Goal: Task Accomplishment & Management: Manage account settings

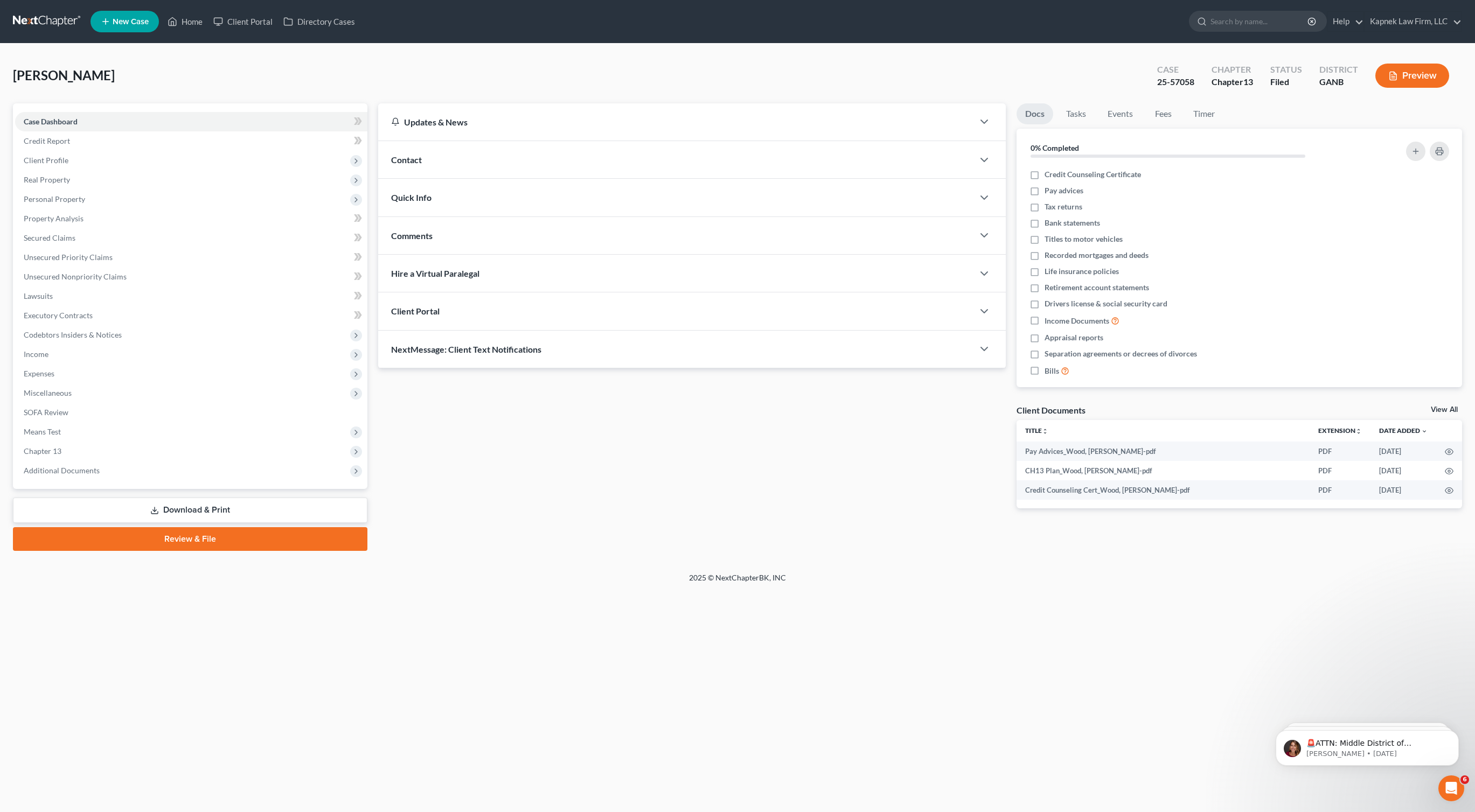
click at [66, 31] on nav "Home New Case Client Portal Directory Cases Kapnek Law Firm, LLC notices@kapnek…" at bounding box center [738, 21] width 1475 height 43
click at [62, 22] on link at bounding box center [47, 22] width 69 height 20
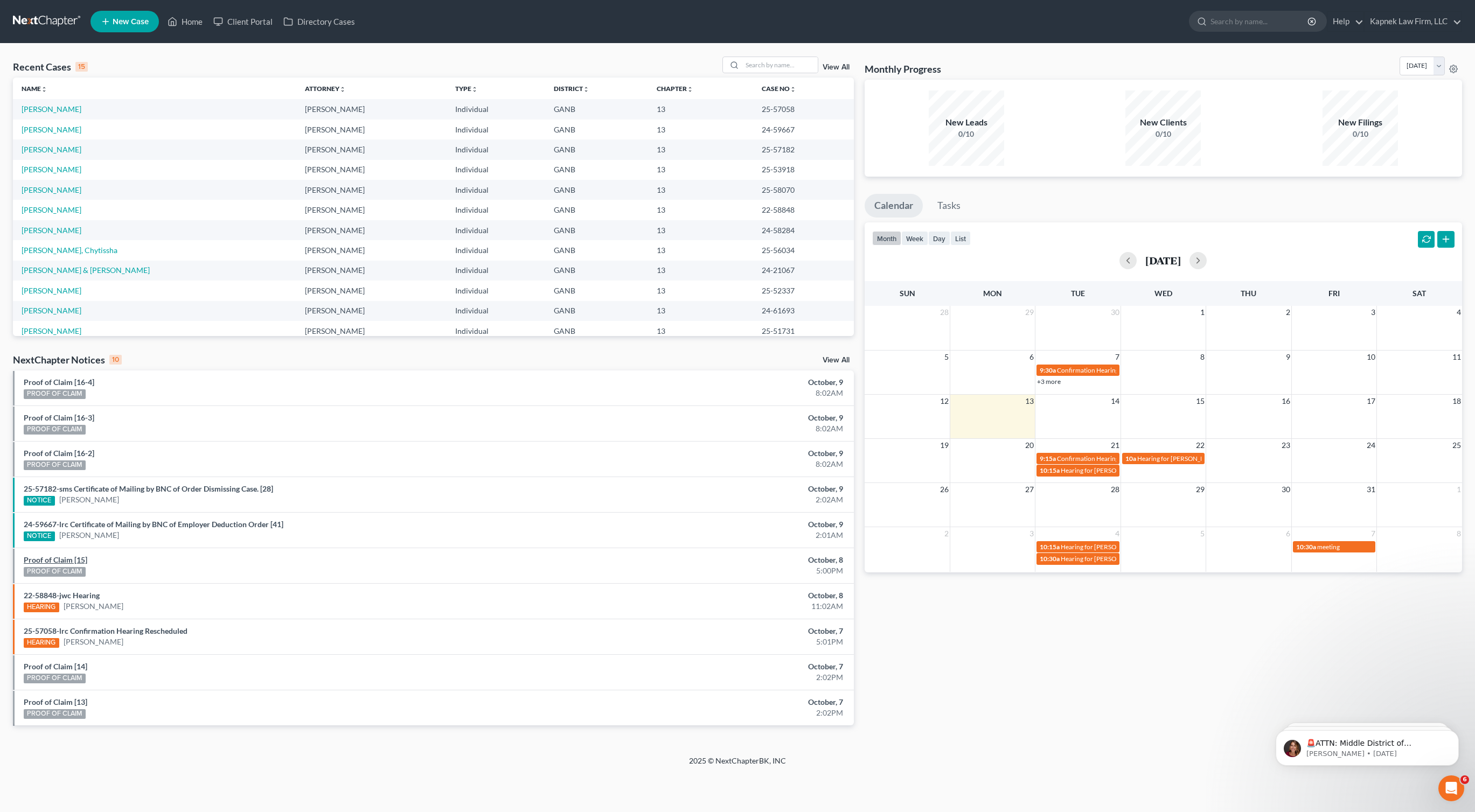
click at [78, 561] on link "Proof of Claim [15]" at bounding box center [55, 560] width 63 height 9
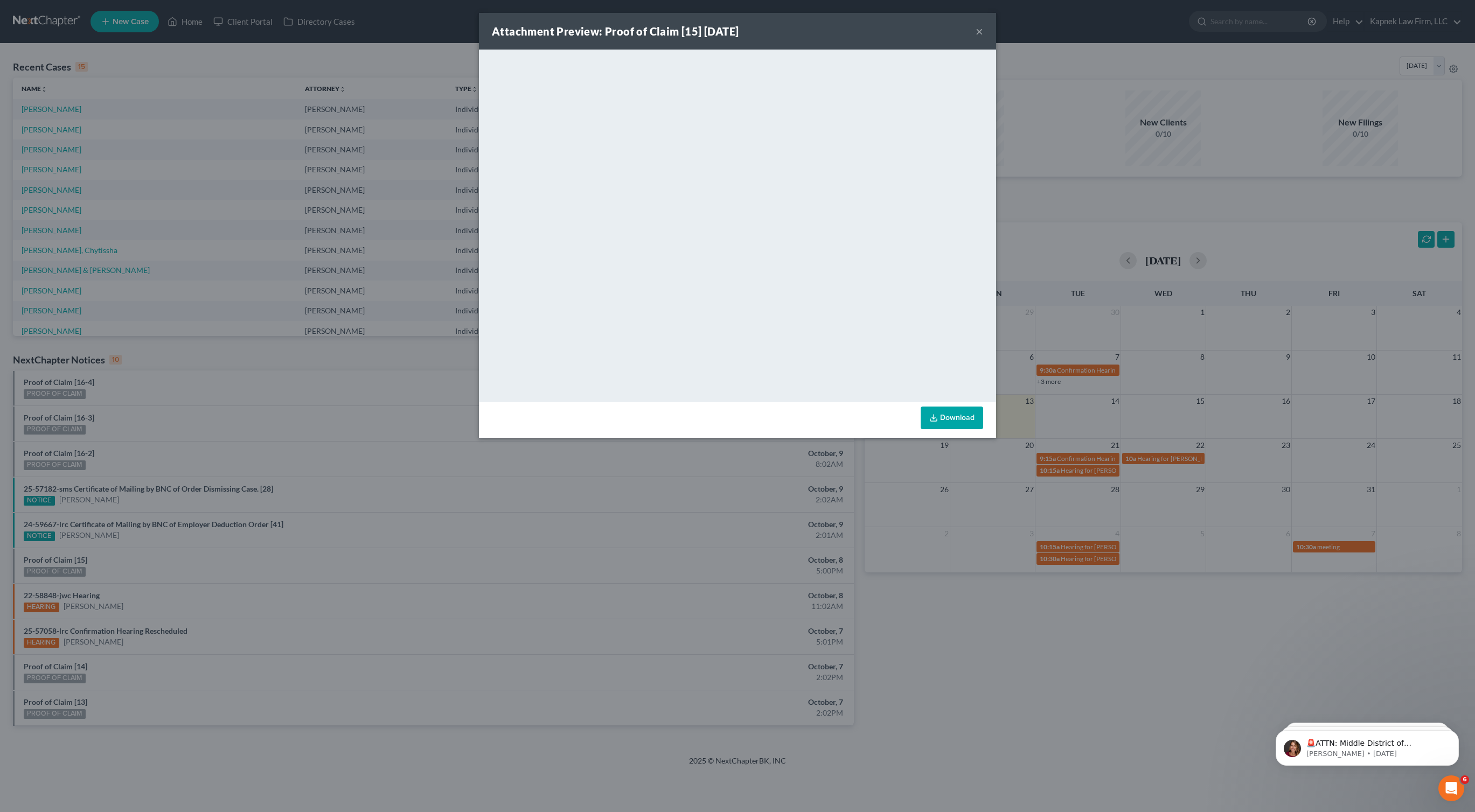
click at [979, 25] on button "×" at bounding box center [979, 31] width 7 height 13
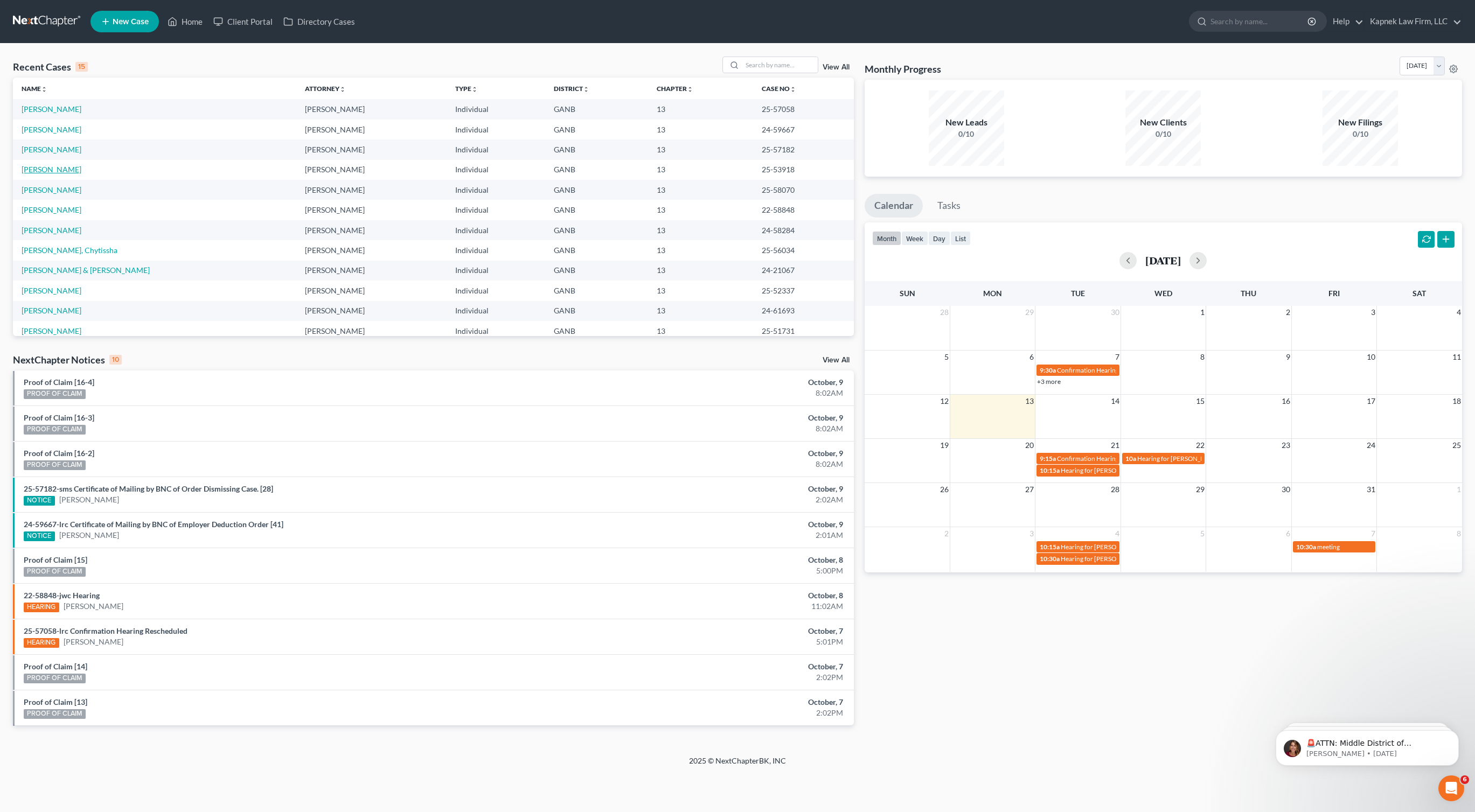
click at [81, 165] on link "[PERSON_NAME]" at bounding box center [51, 169] width 60 height 9
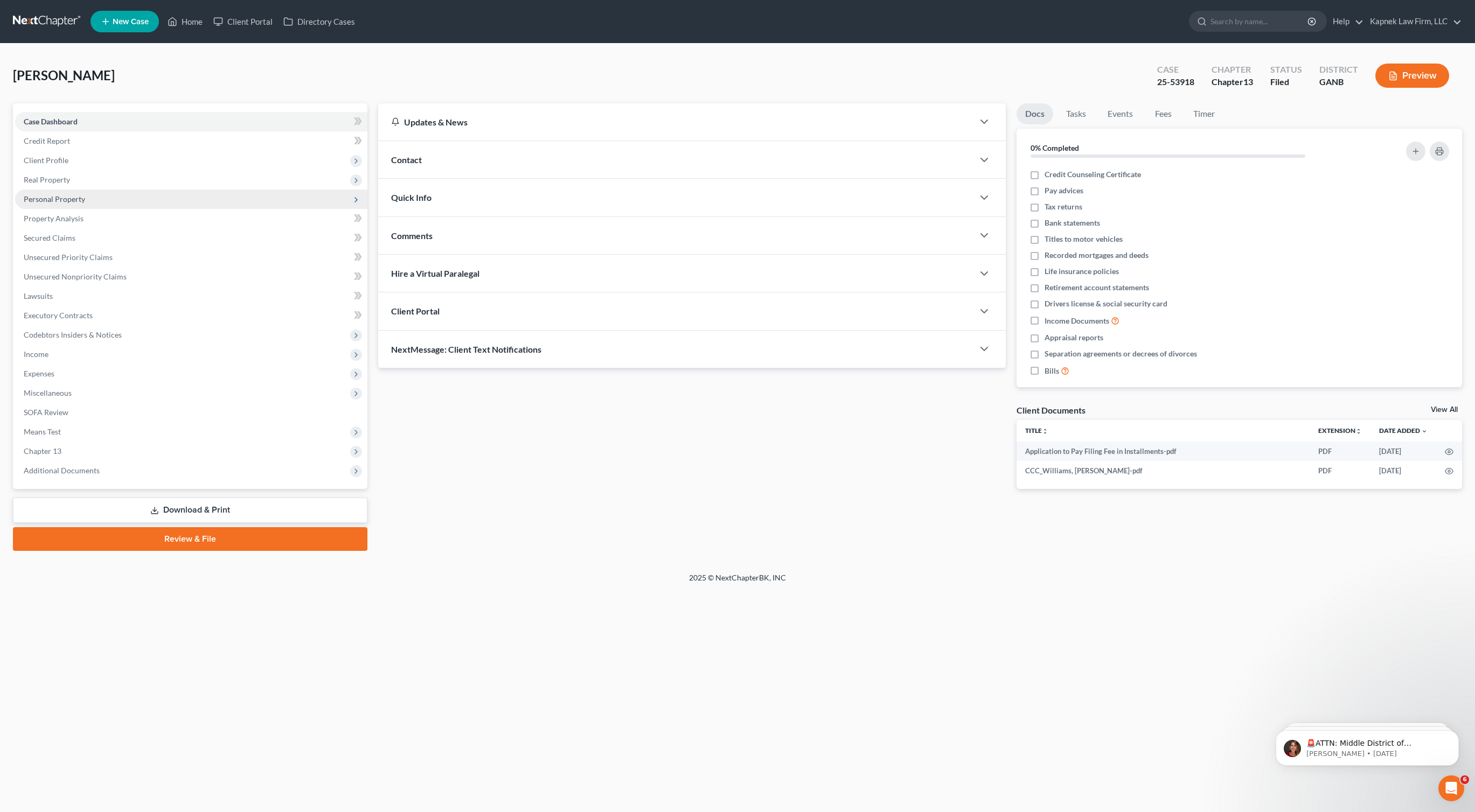
click at [84, 202] on span "Personal Property" at bounding box center [54, 199] width 62 height 9
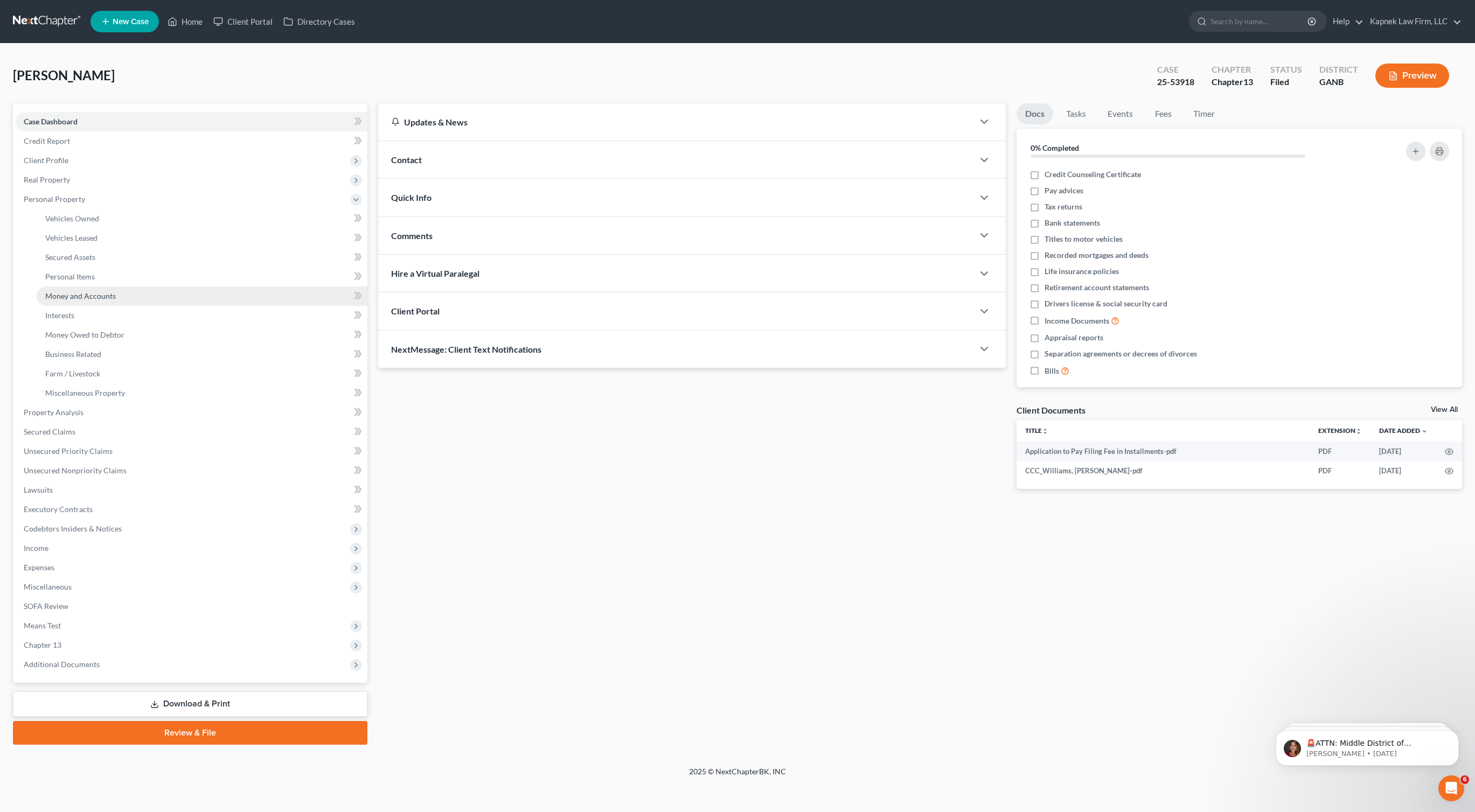
click at [123, 296] on link "Money and Accounts" at bounding box center [202, 296] width 331 height 20
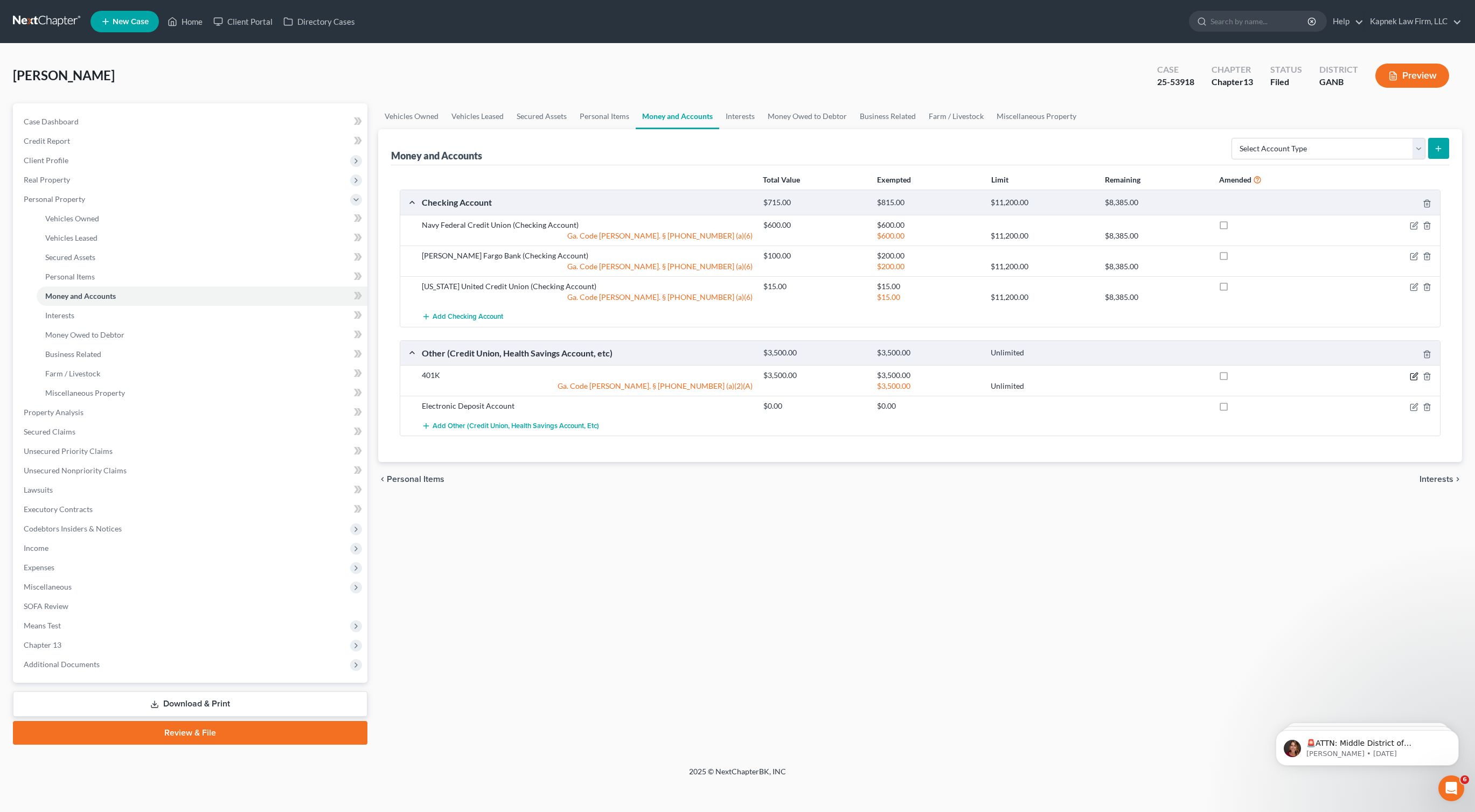
click at [1411, 377] on icon "button" at bounding box center [1414, 376] width 9 height 9
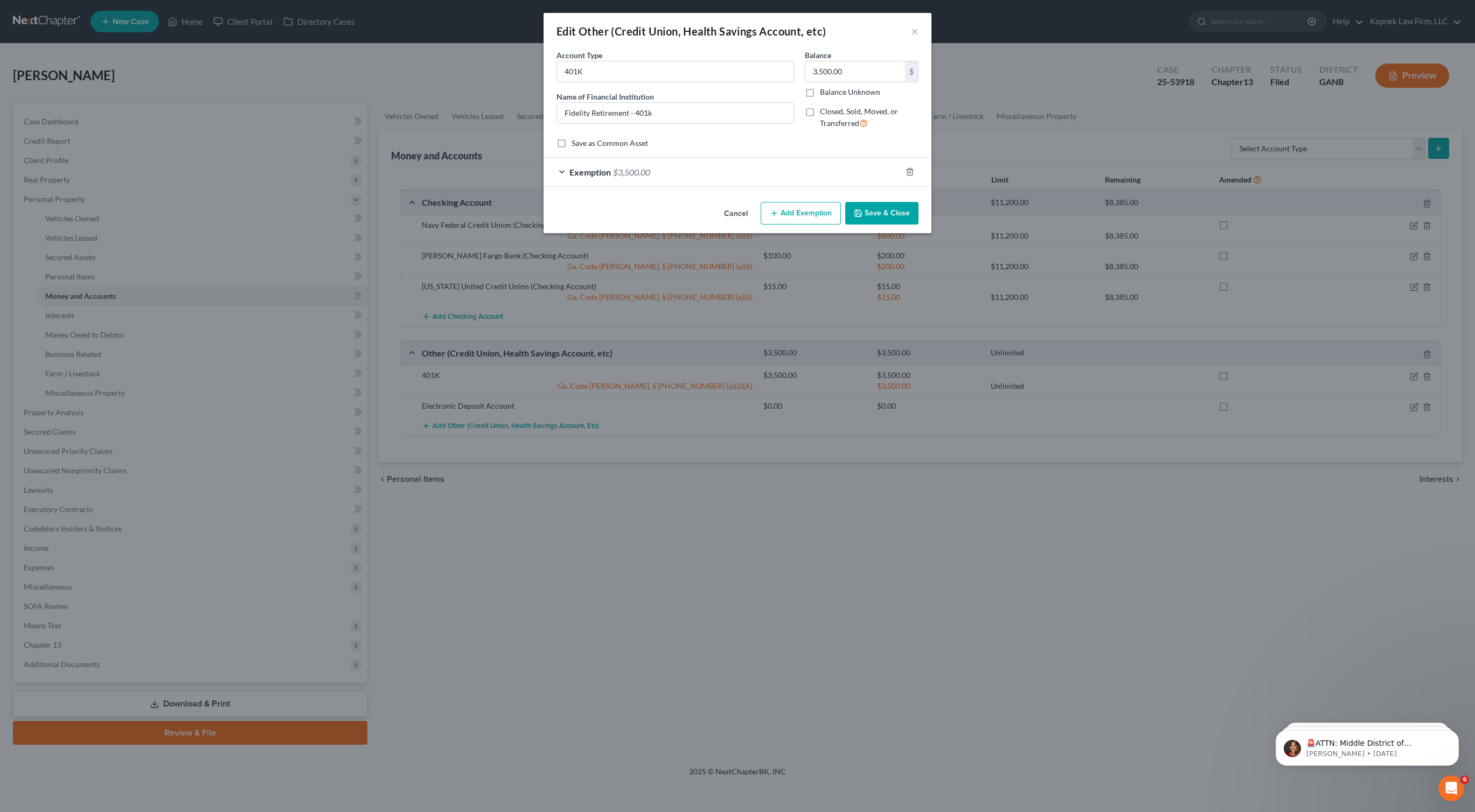
click at [797, 212] on button "Add Exemption" at bounding box center [800, 213] width 80 height 22
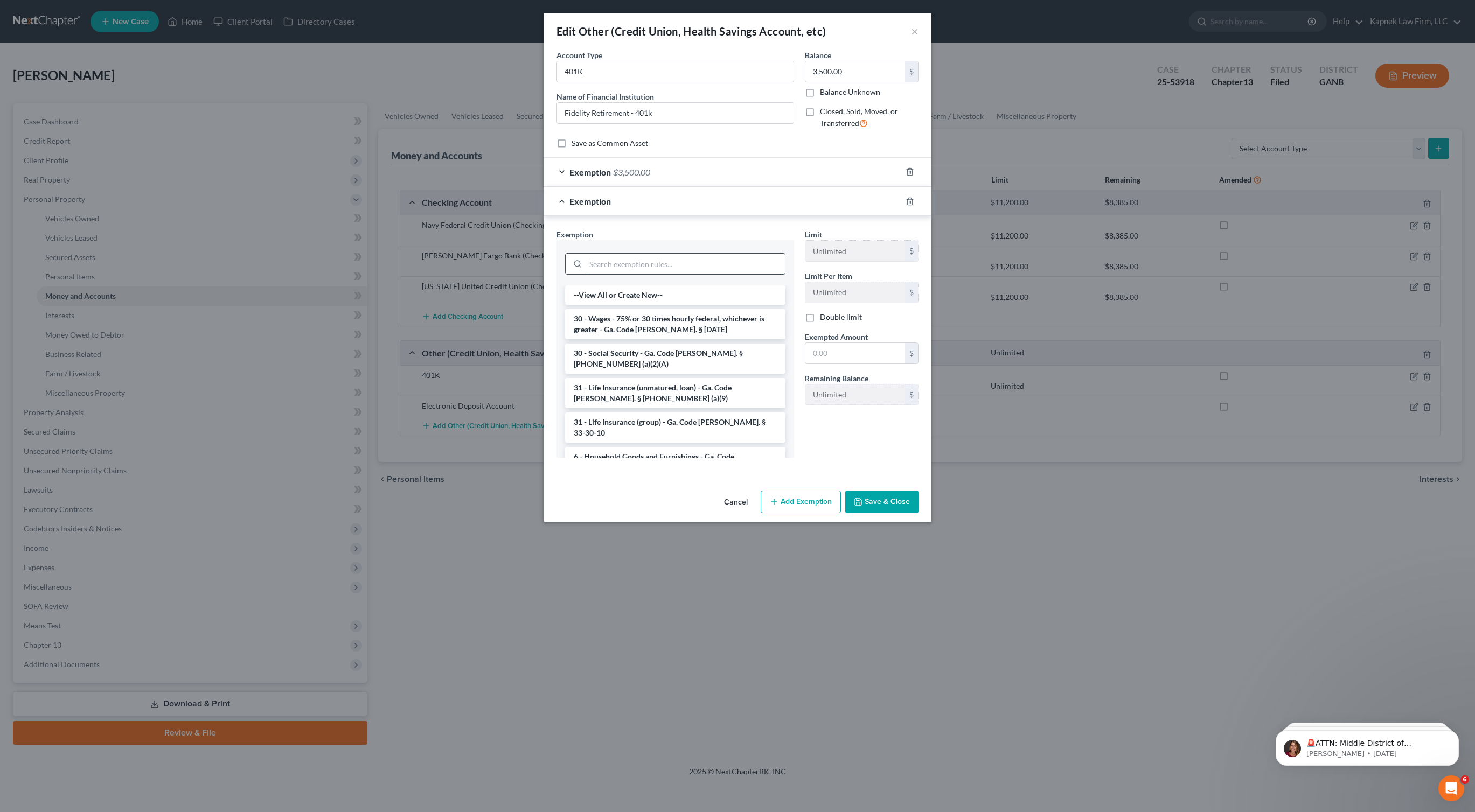
click at [675, 260] on input "search" at bounding box center [686, 264] width 200 height 21
type input "2.1"
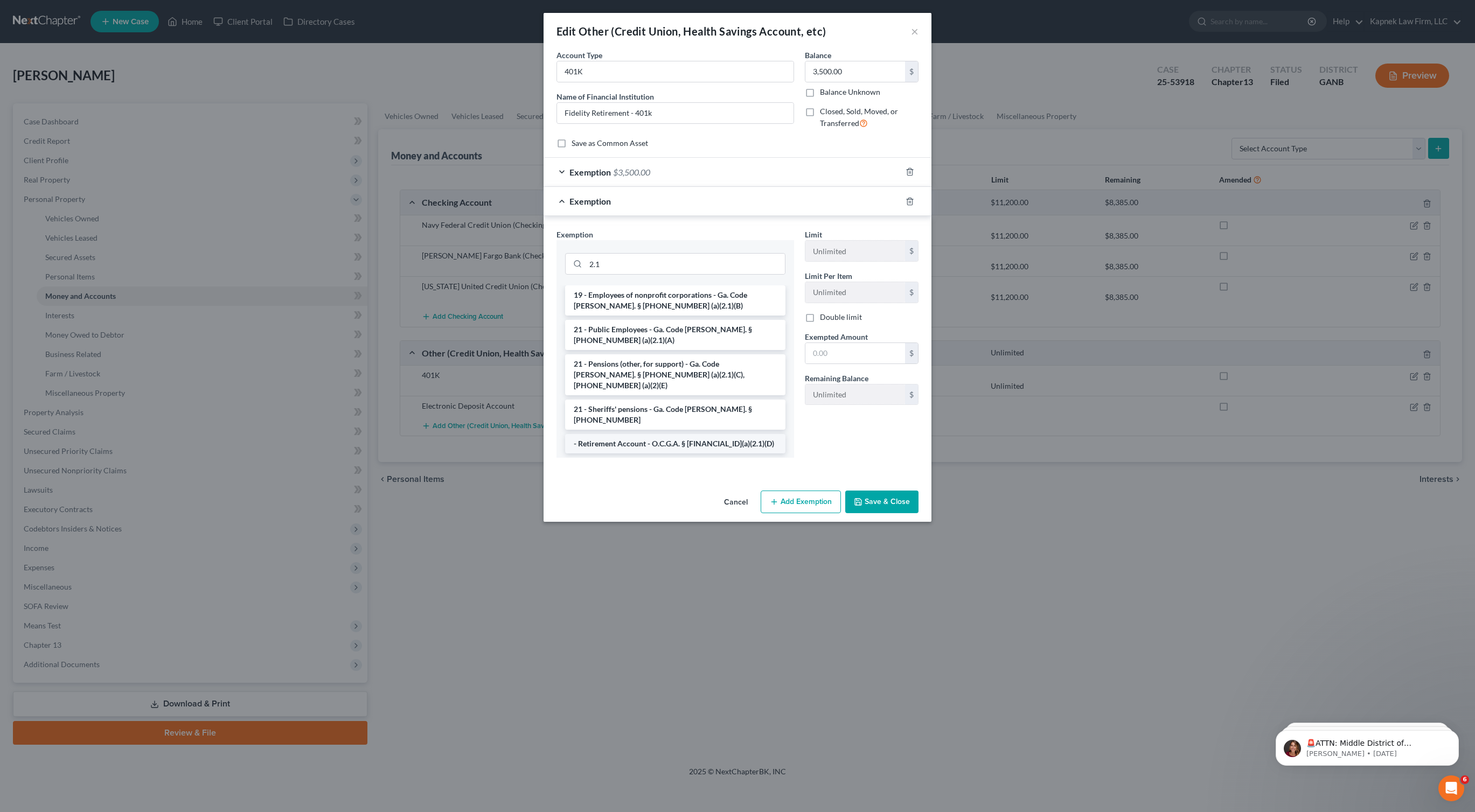
click at [669, 434] on li "- Retirement Account - O.C.G.A. § [FINANCIAL_ID](a)(2.1)(D)" at bounding box center [675, 444] width 220 height 20
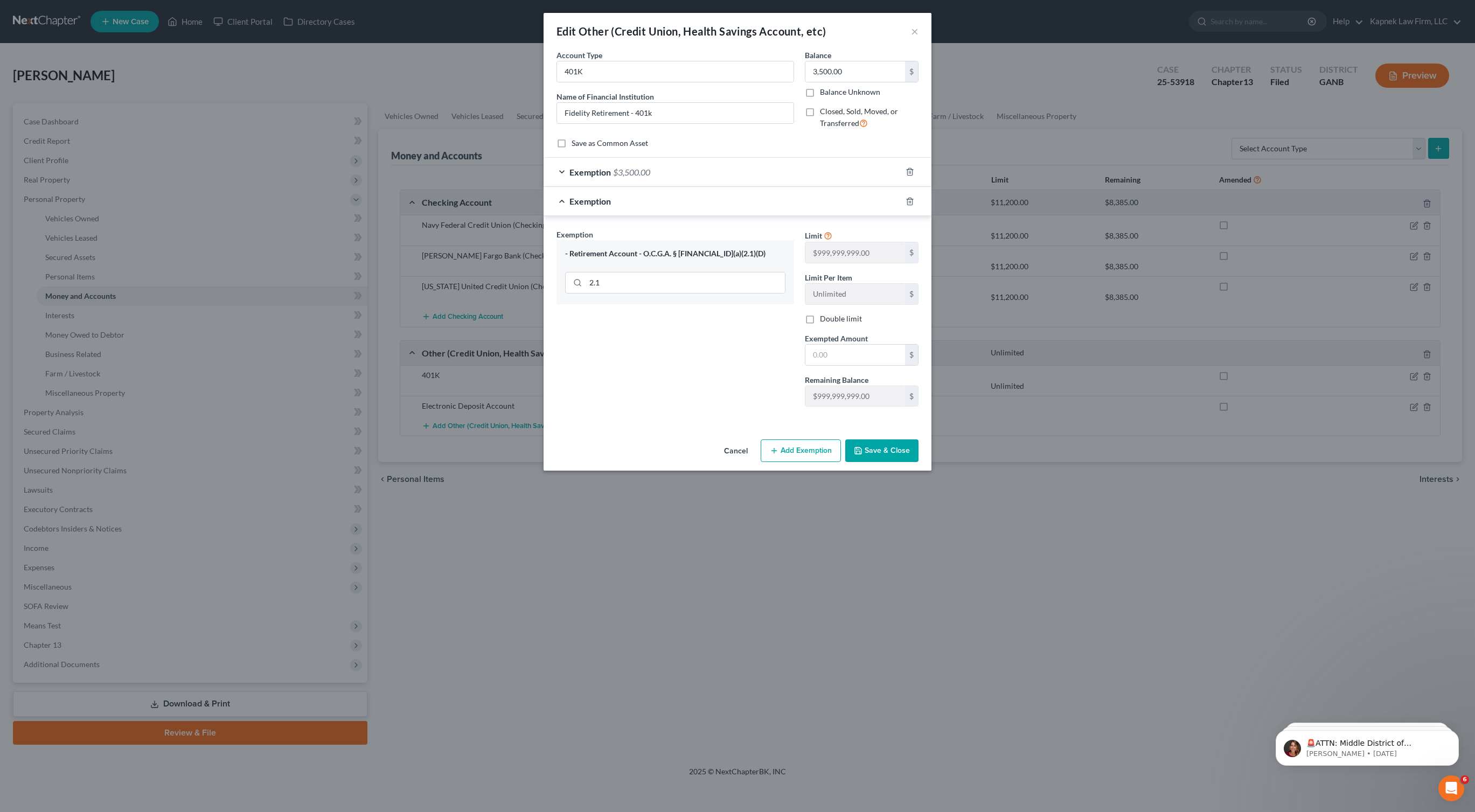
click at [813, 448] on button "Add Exemption" at bounding box center [800, 450] width 80 height 22
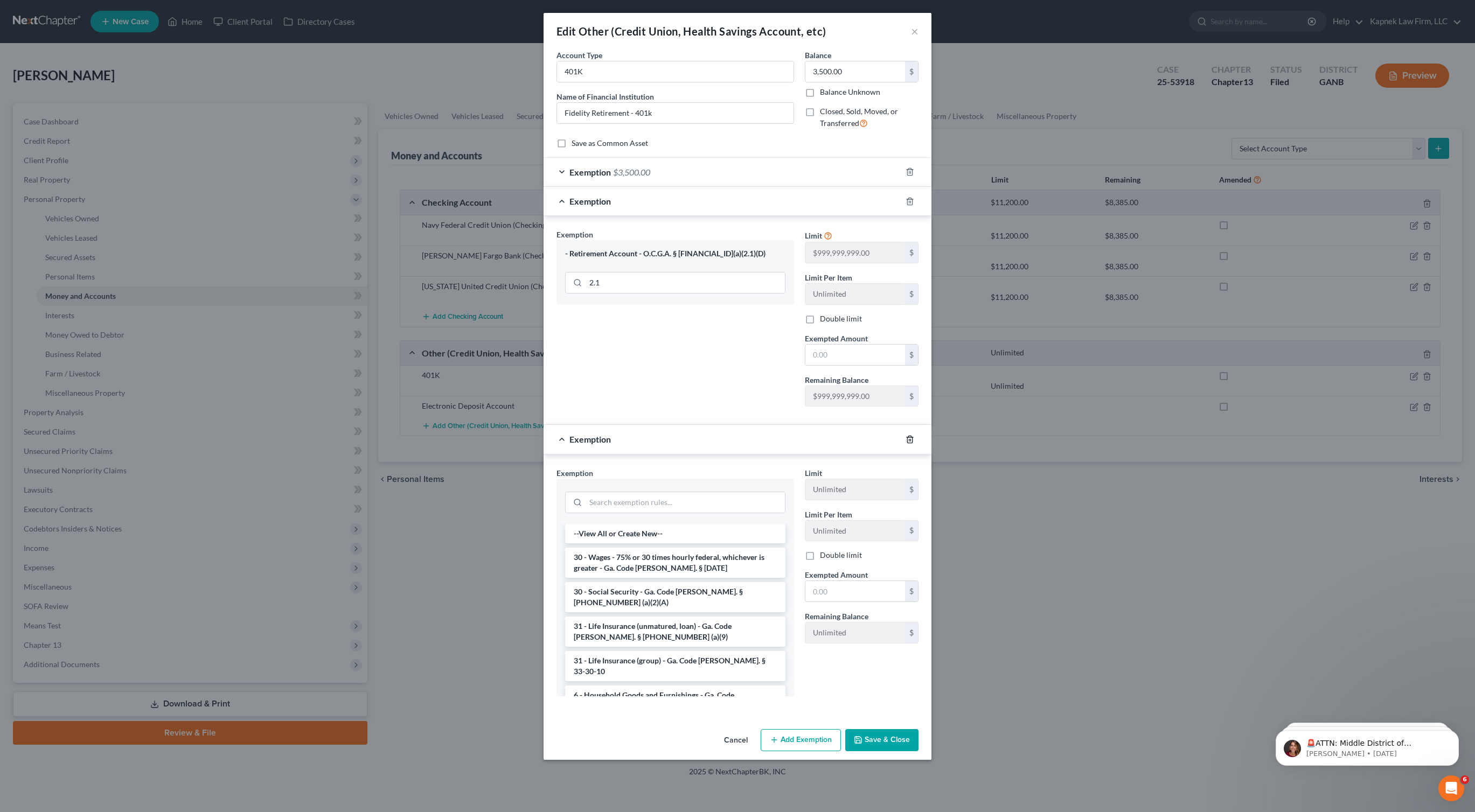
click at [912, 440] on icon "button" at bounding box center [909, 439] width 5 height 7
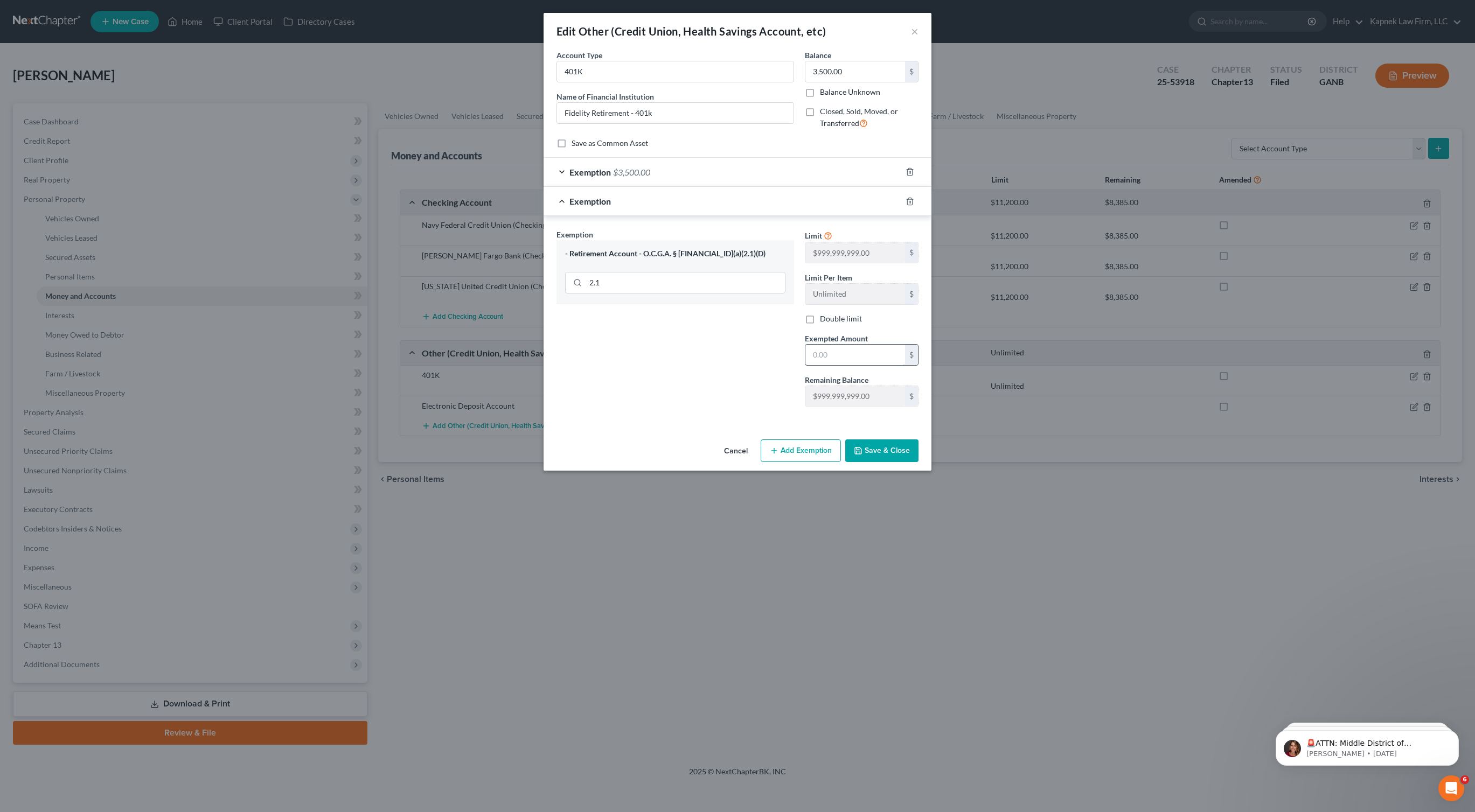
click at [851, 359] on input "text" at bounding box center [855, 355] width 100 height 21
type input "2"
type input "3,500.00"
click at [718, 257] on div "- Retirement Account - O.C.G.A. § [FINANCIAL_ID](a)(2.1)(D)" at bounding box center [675, 254] width 220 height 10
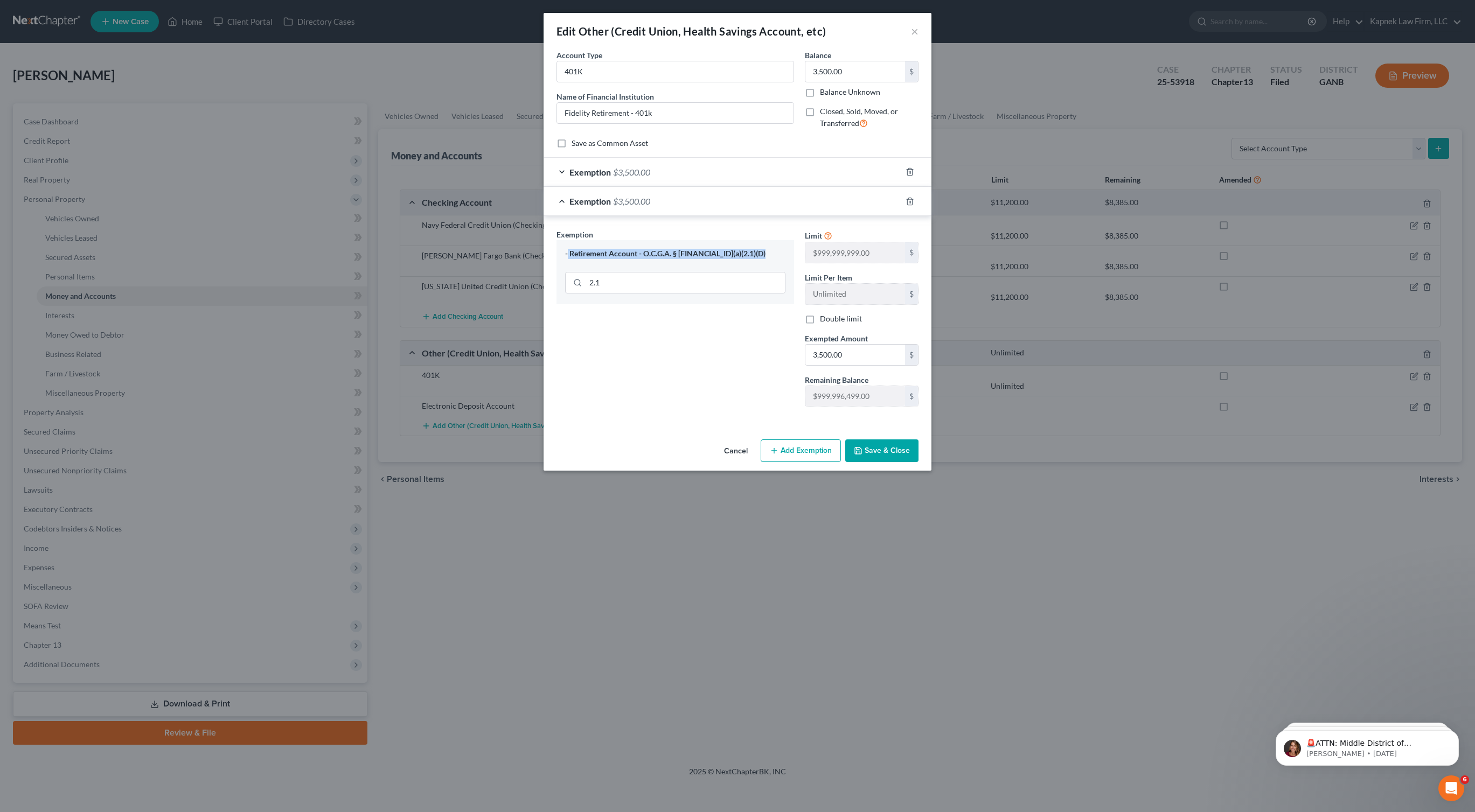
click at [718, 257] on div "- Retirement Account - O.C.G.A. § [FINANCIAL_ID](a)(2.1)(D)" at bounding box center [675, 254] width 220 height 10
copy div "- Retirement Account - O.C.G.A. § [FINANCIAL_ID](a)(2.1)(D)"
click at [886, 452] on button "Save & Close" at bounding box center [882, 450] width 73 height 22
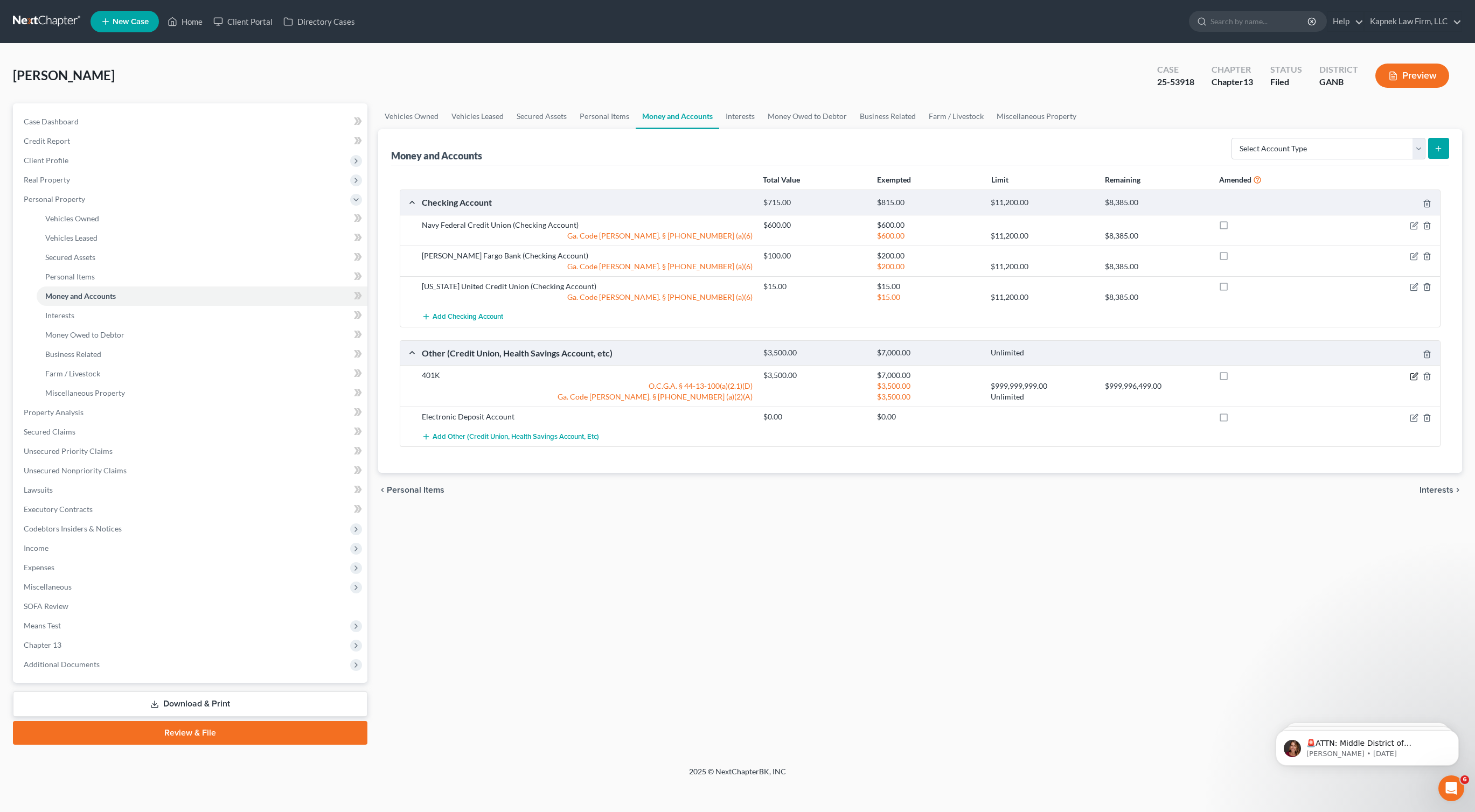
click at [1413, 375] on icon "button" at bounding box center [1414, 376] width 9 height 9
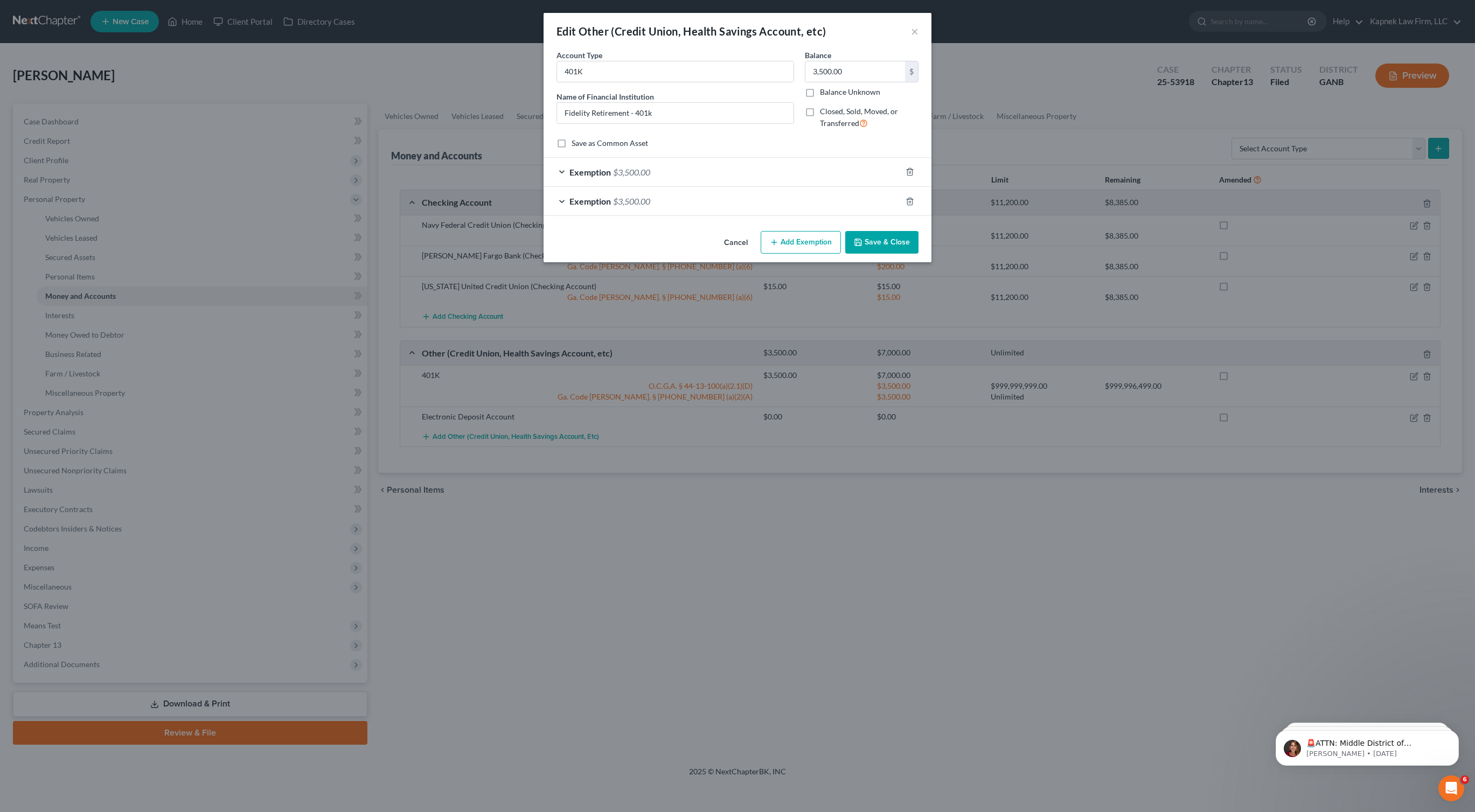
click at [560, 173] on div "Exemption $3,500.00" at bounding box center [723, 172] width 358 height 29
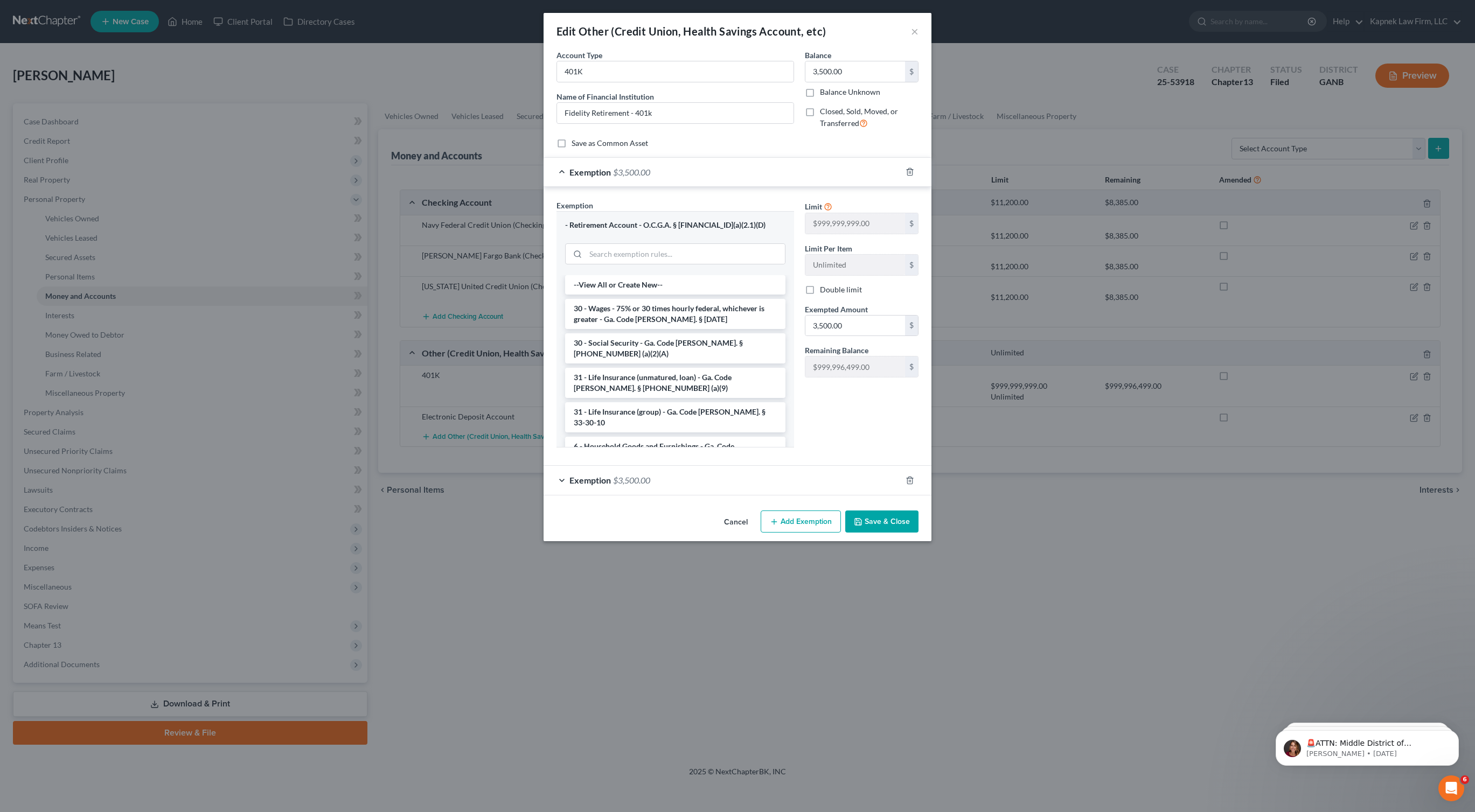
click at [560, 173] on div "Exemption $3,500.00" at bounding box center [723, 172] width 358 height 29
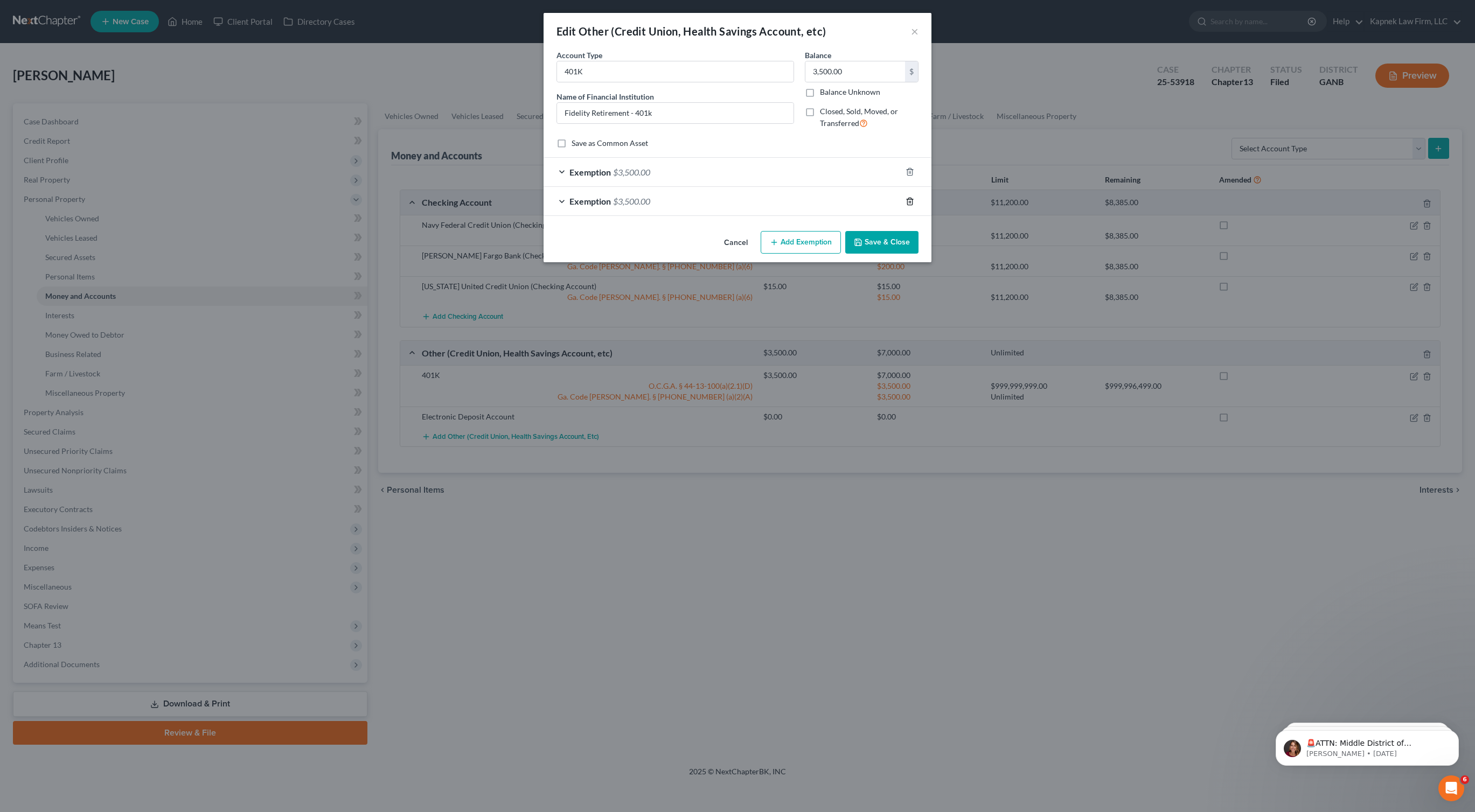
click at [910, 205] on icon "button" at bounding box center [910, 201] width 9 height 9
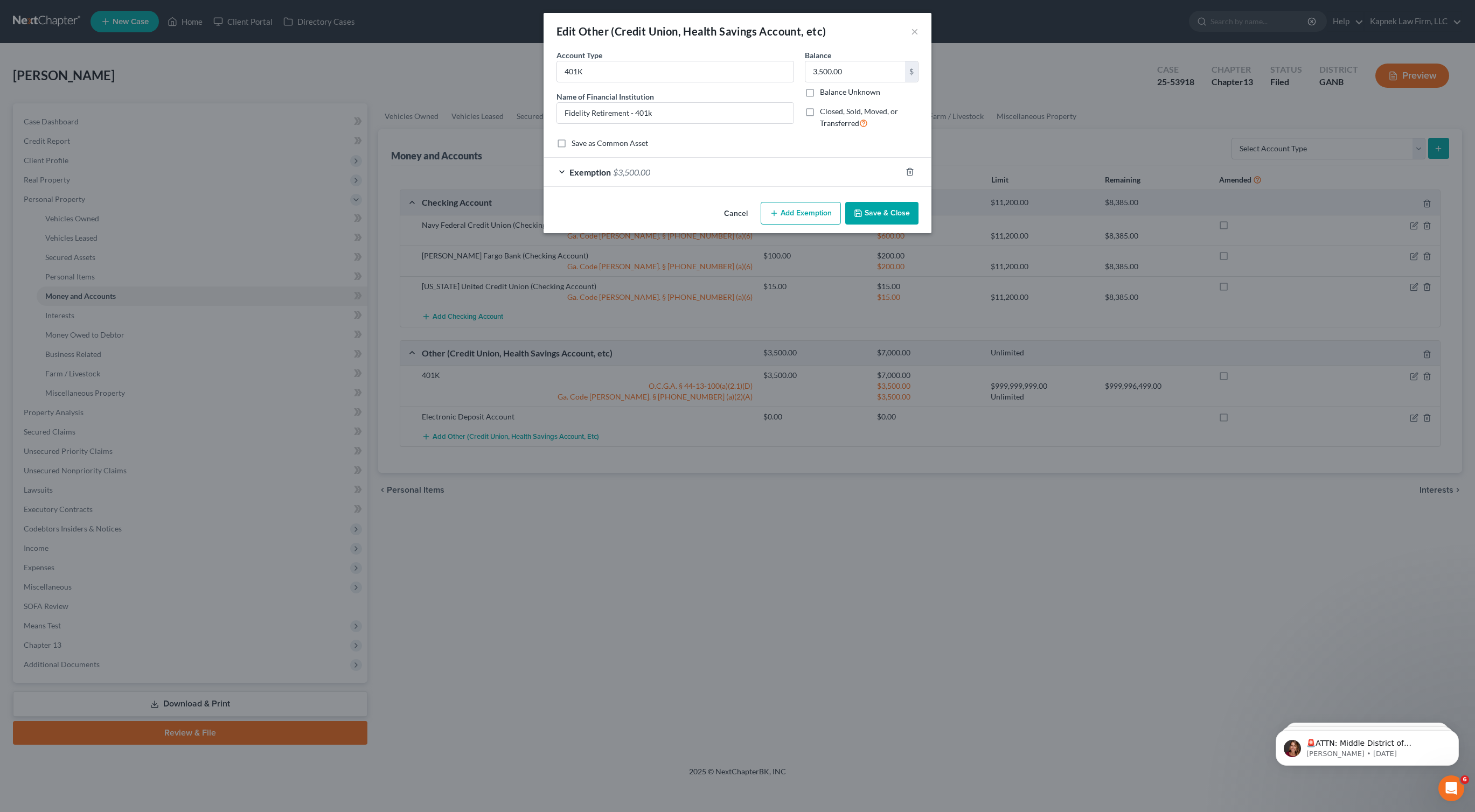
click at [566, 168] on div "Exemption $3,500.00" at bounding box center [723, 172] width 358 height 29
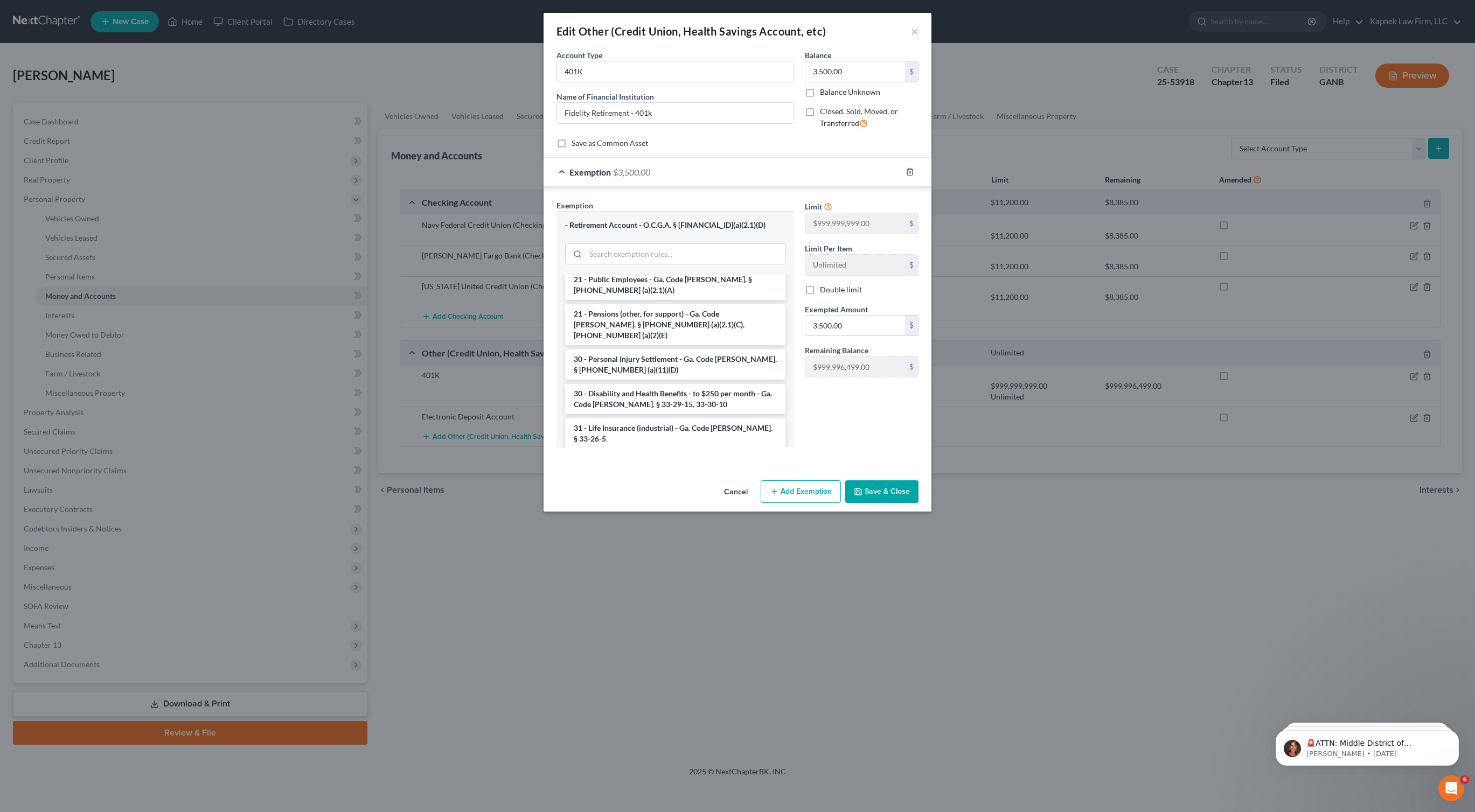
scroll to position [828, 0]
click at [662, 262] on input "search" at bounding box center [686, 254] width 200 height 21
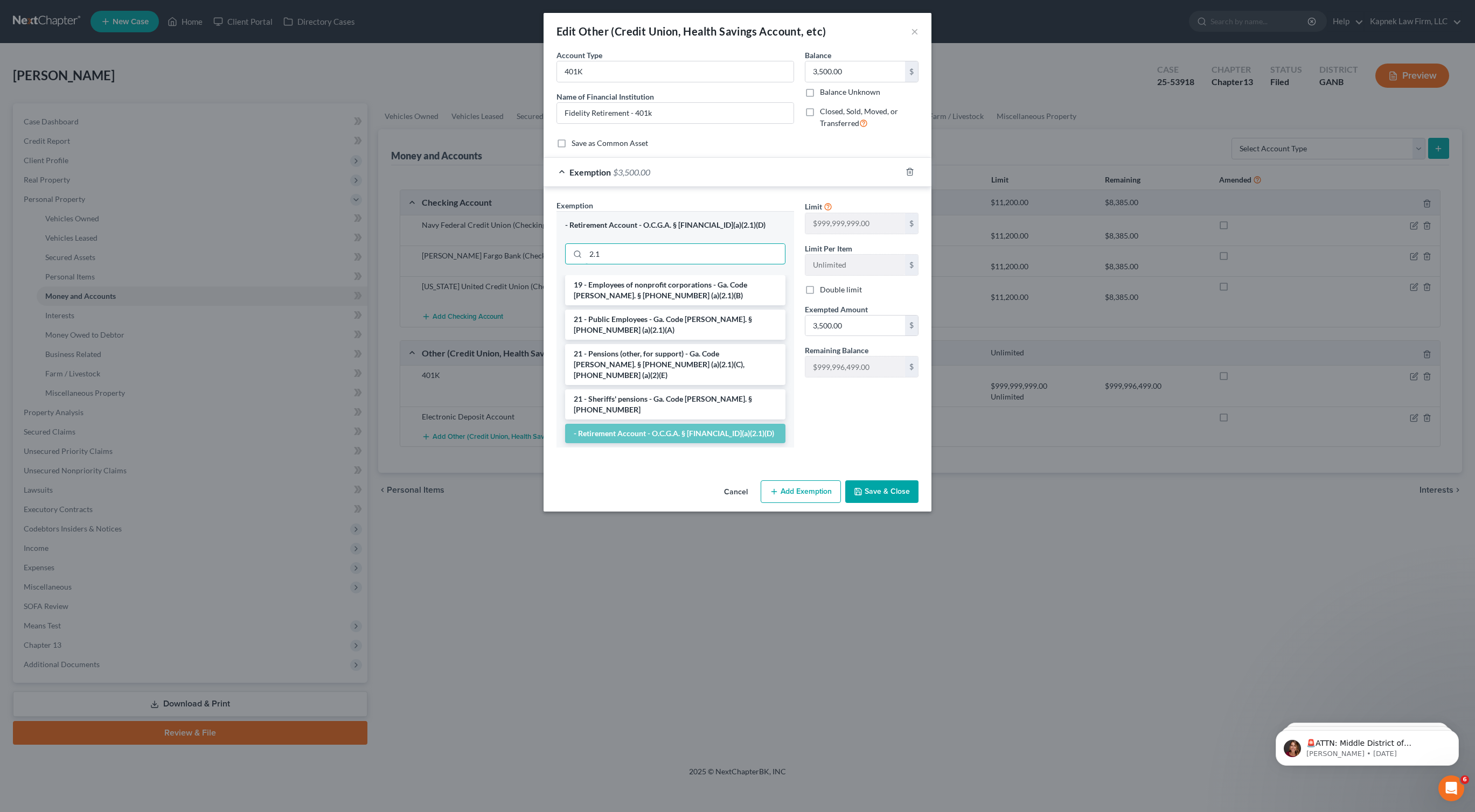
type input "2.1"
click at [754, 561] on div "Edit Other (Credit Union, Health Savings Account, etc) × An exemption set must …" at bounding box center [738, 406] width 1475 height 812
click at [916, 31] on button "×" at bounding box center [915, 31] width 7 height 13
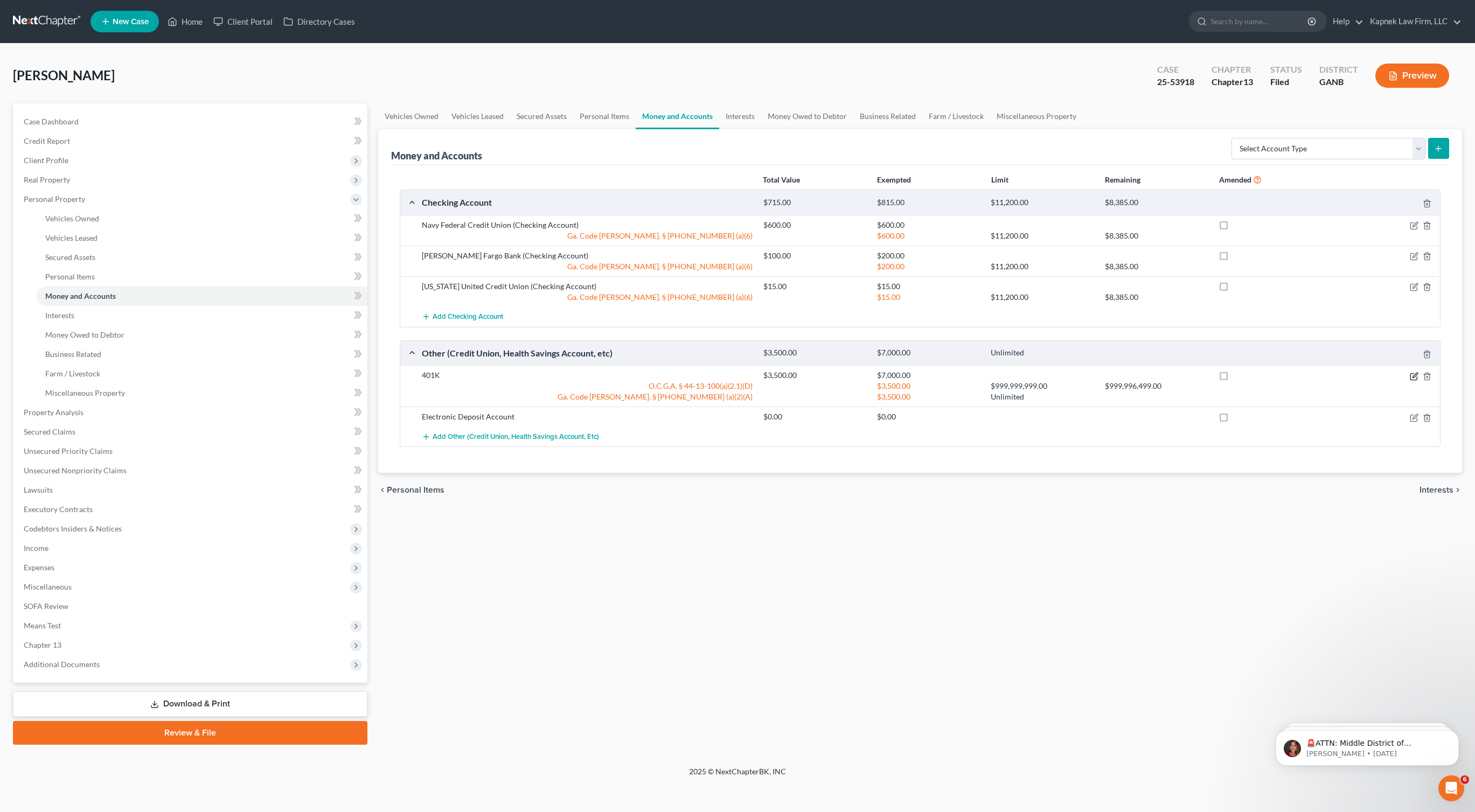
click at [1414, 377] on icon "button" at bounding box center [1414, 376] width 9 height 9
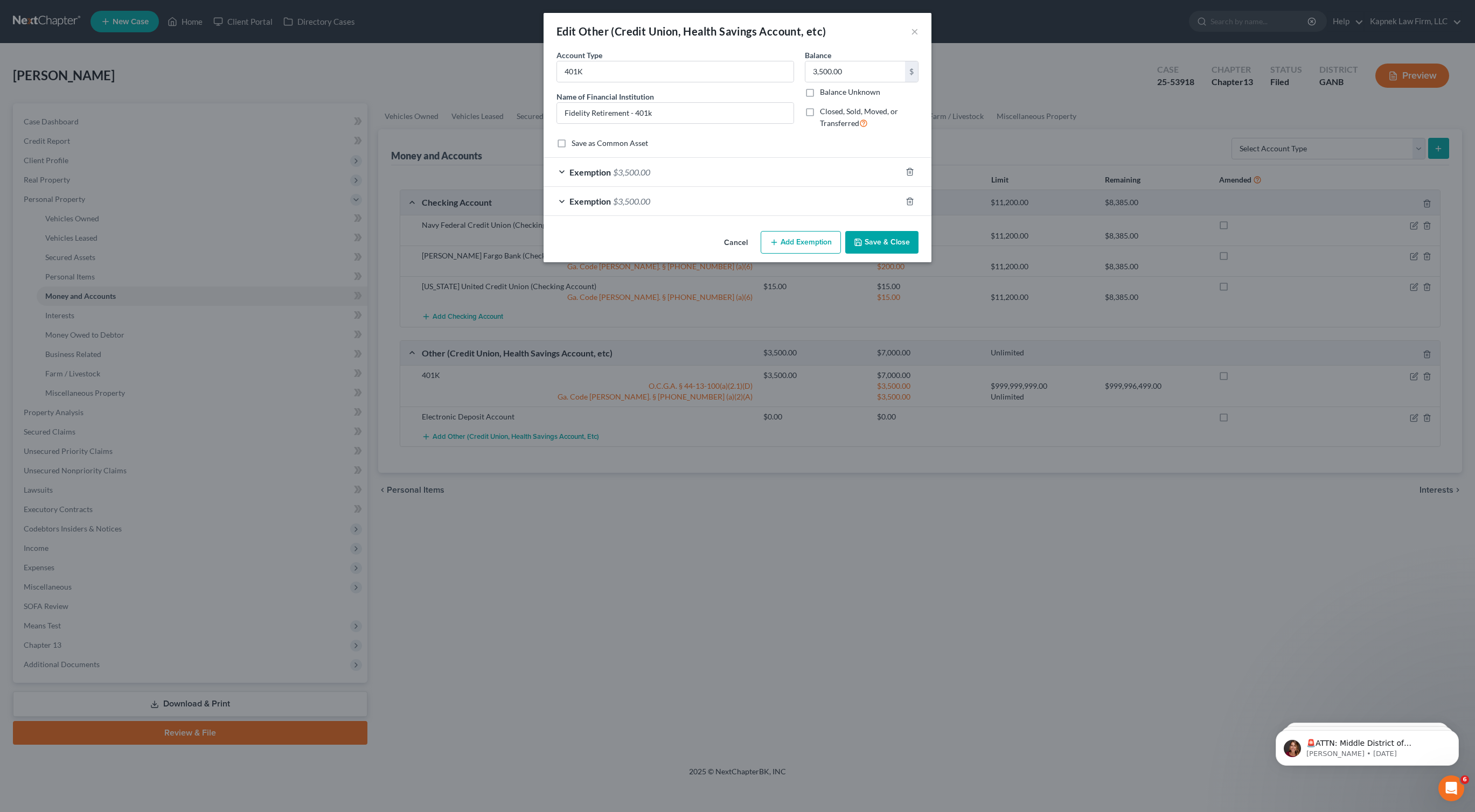
click at [777, 199] on div "Exemption $3,500.00" at bounding box center [723, 201] width 358 height 29
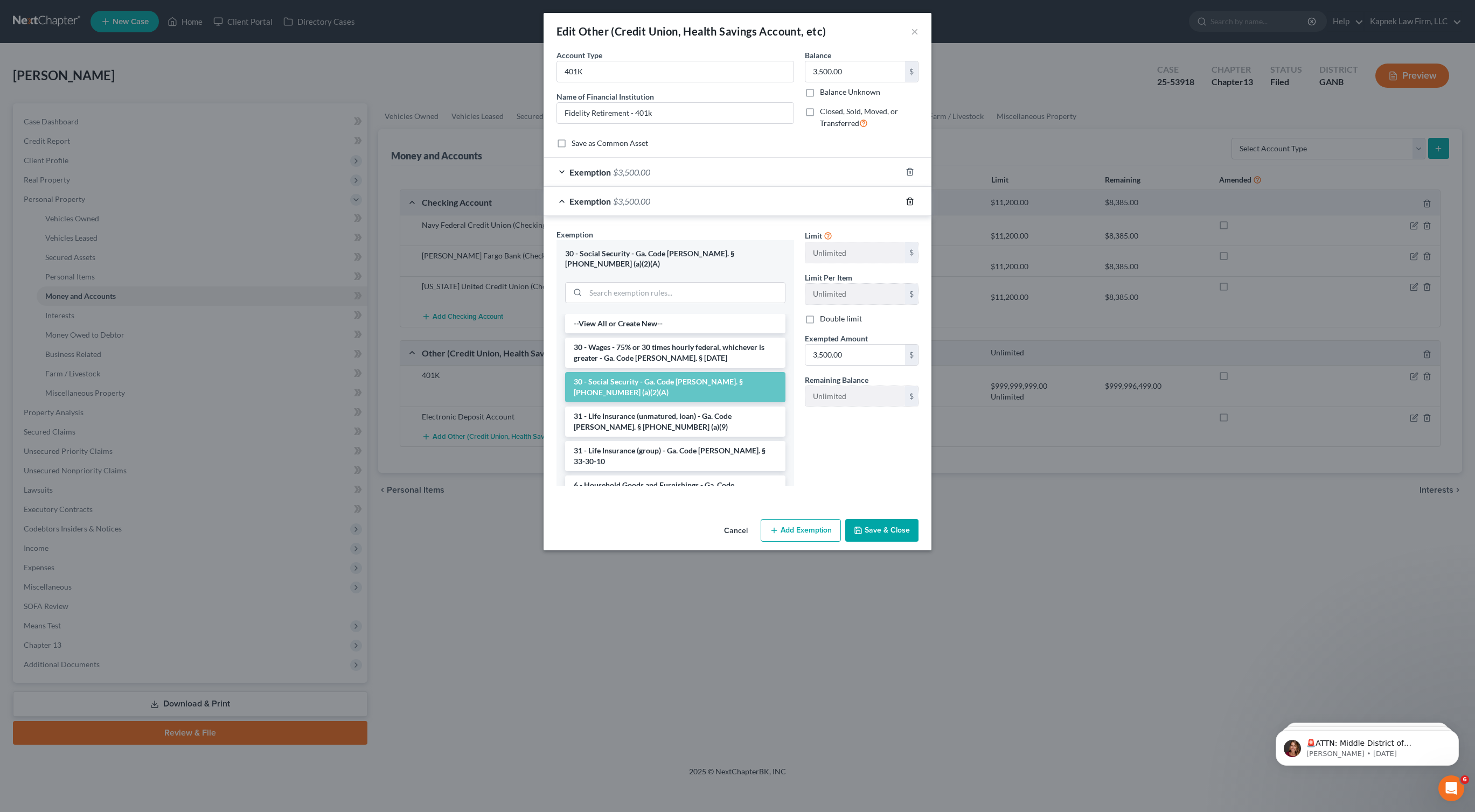
click at [912, 202] on icon "button" at bounding box center [910, 201] width 9 height 9
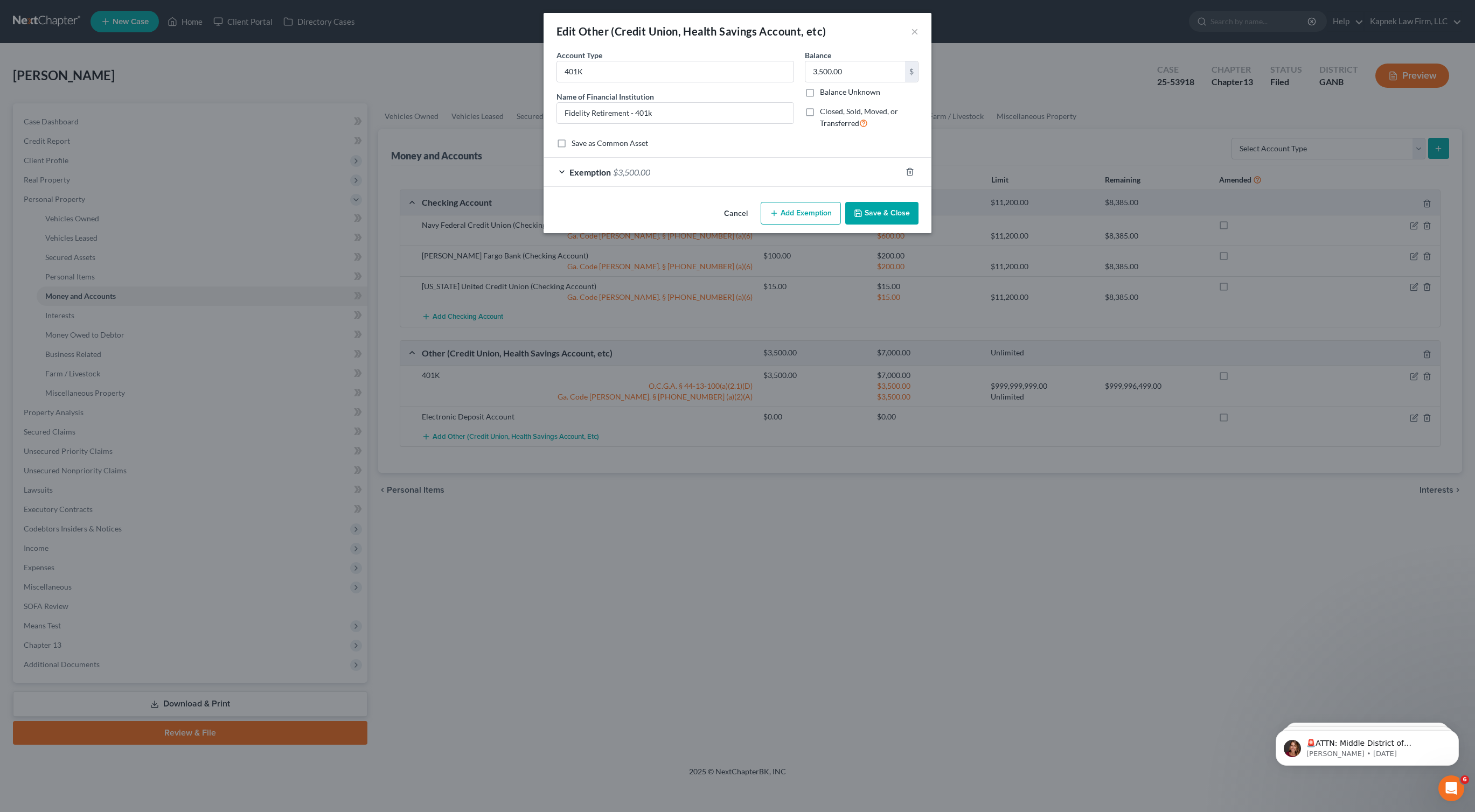
click at [900, 216] on button "Save & Close" at bounding box center [882, 213] width 73 height 22
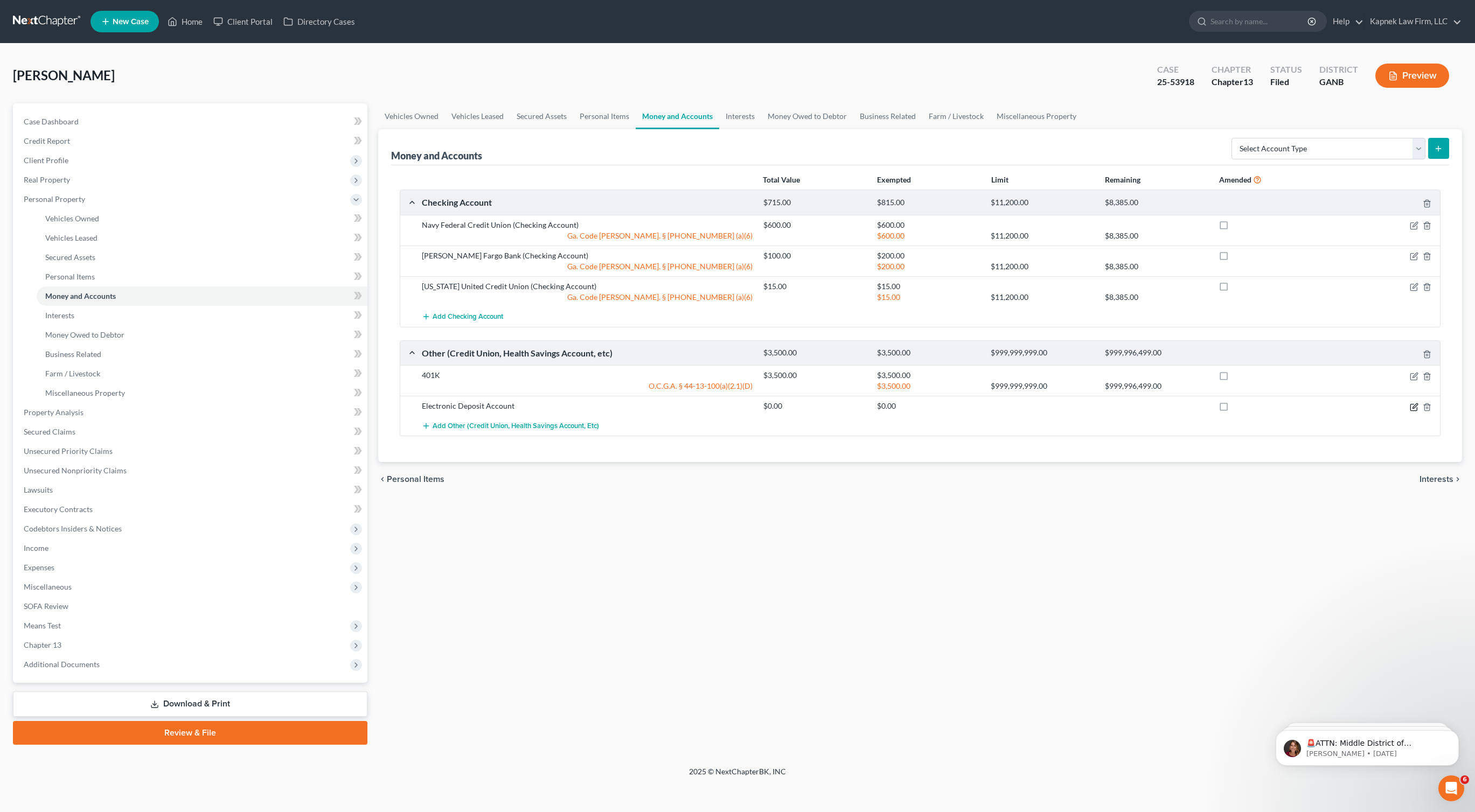
click at [1416, 406] on icon "button" at bounding box center [1414, 407] width 9 height 9
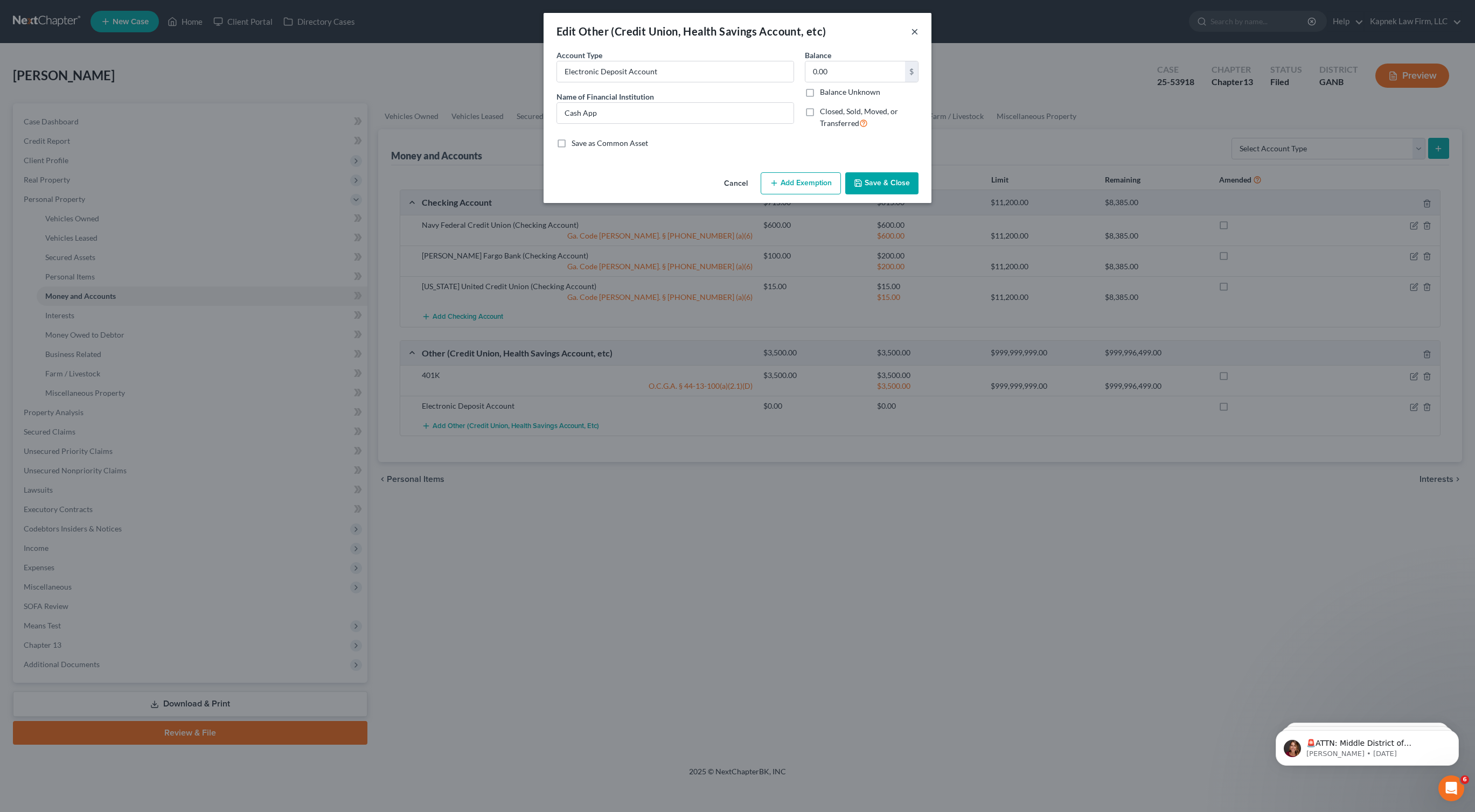
click at [915, 31] on button "×" at bounding box center [915, 31] width 7 height 13
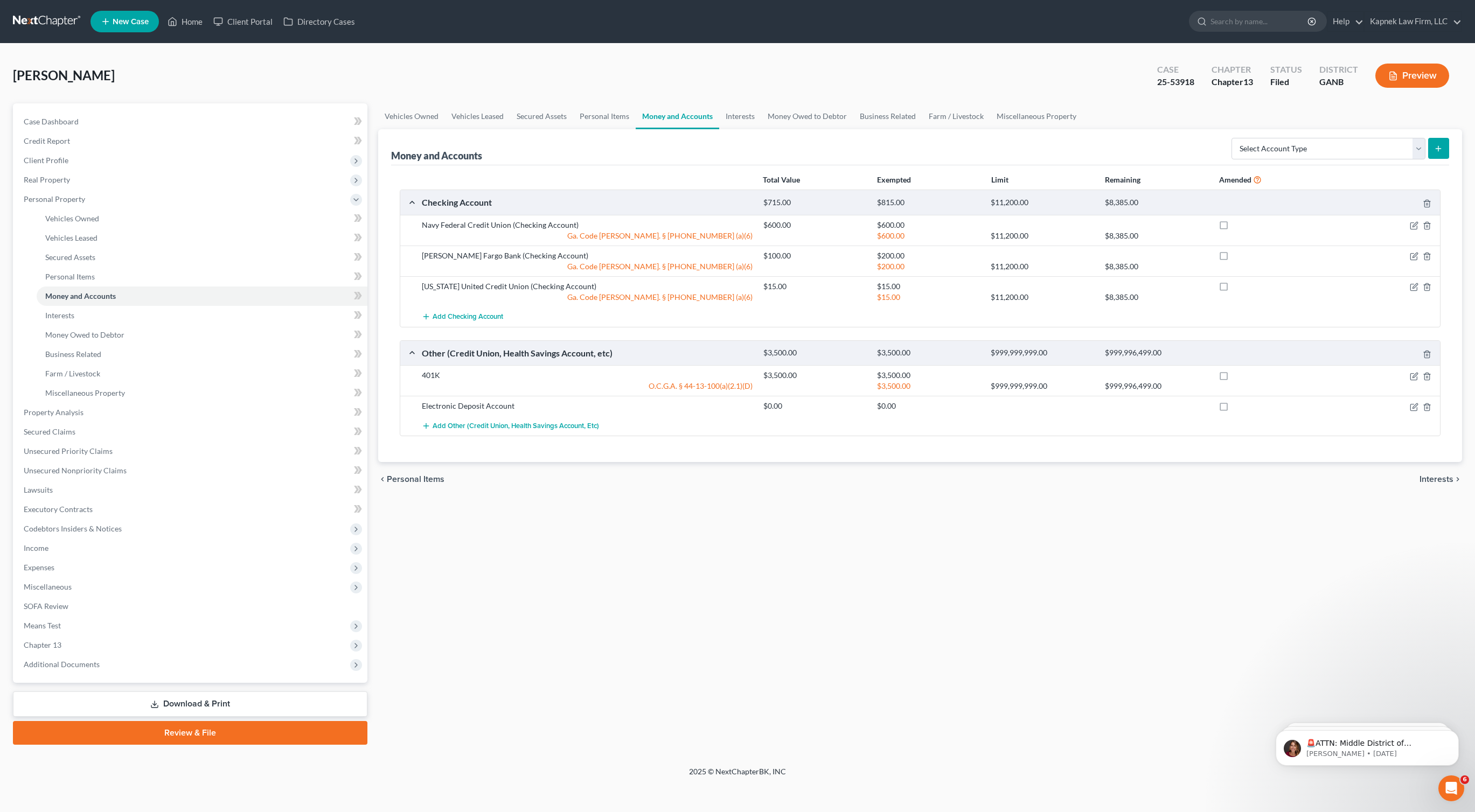
click at [230, 701] on link "Download & Print" at bounding box center [190, 704] width 355 height 25
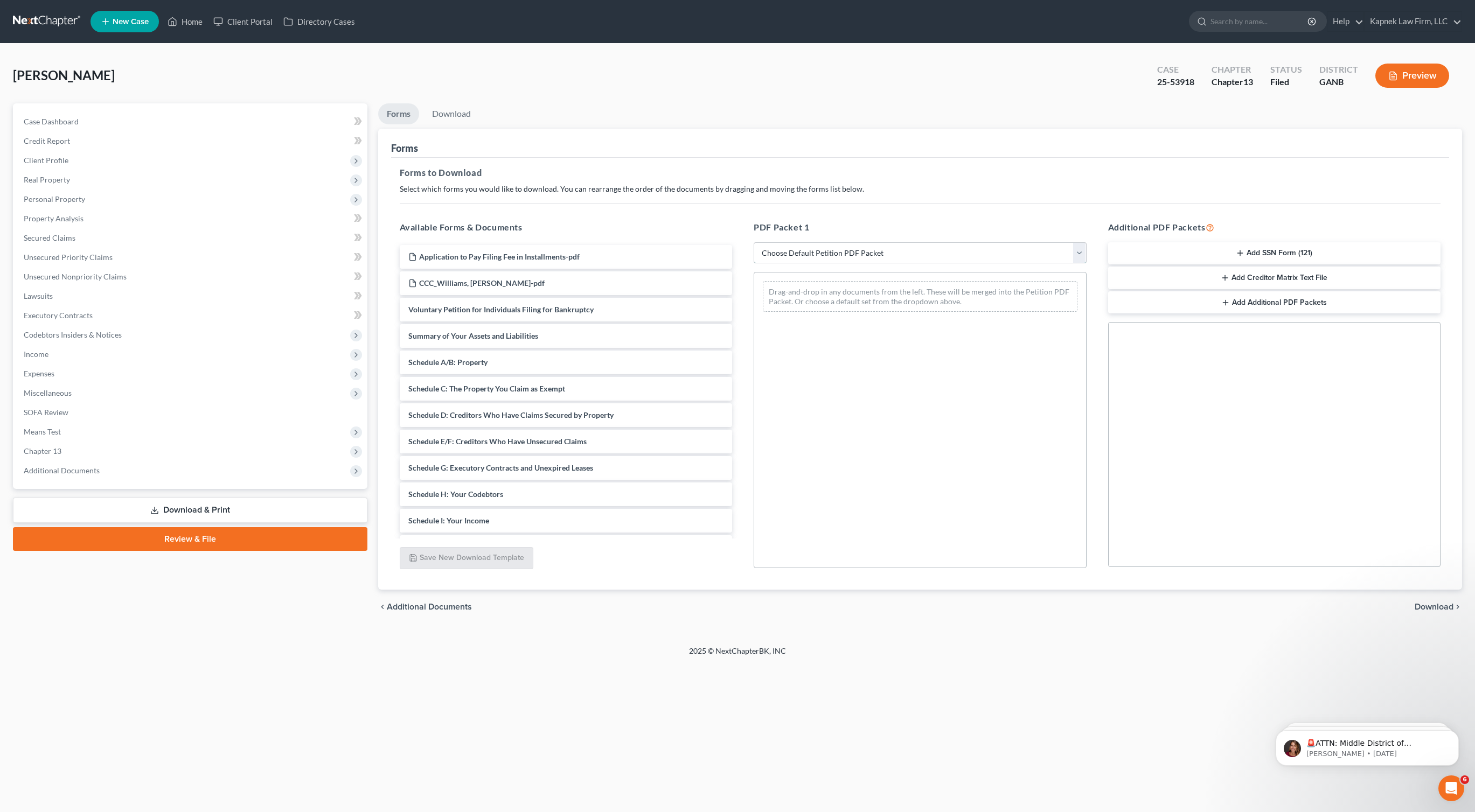
click at [818, 251] on select "Choose Default Petition PDF Packet Complete Bankruptcy Petition (all forms and …" at bounding box center [920, 252] width 333 height 21
drag, startPoint x: 501, startPoint y: 384, endPoint x: 916, endPoint y: 337, distance: 417.7
click at [742, 337] on div "Schedule C: The Property You Claim as Exempt Application to Pay Filing Fee in I…" at bounding box center [566, 481] width 350 height 472
click at [857, 253] on select "Choose Default Petition PDF Packet Complete Bankruptcy Petition (all forms and …" at bounding box center [920, 252] width 333 height 21
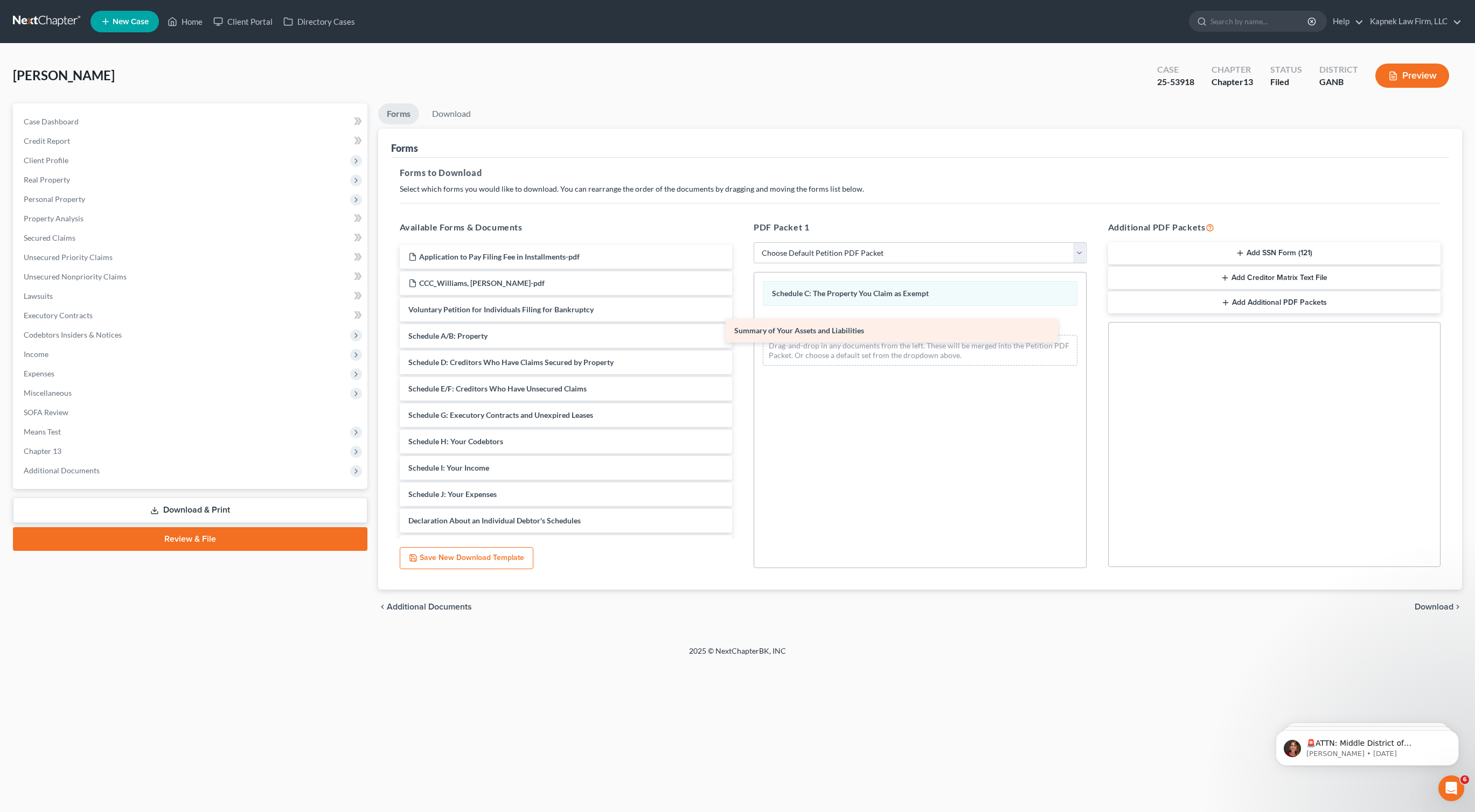
drag, startPoint x: 585, startPoint y: 333, endPoint x: 910, endPoint y: 328, distance: 325.0
click at [742, 328] on div "Summary of Your Assets and Liabilities Application to Pay Filing Fee in Install…" at bounding box center [566, 468] width 350 height 446
drag, startPoint x: 543, startPoint y: 515, endPoint x: 891, endPoint y: 326, distance: 396.0
click at [742, 328] on div "Declaration About an Individual Debtor's Schedules Application to Pay Filing Fe…" at bounding box center [566, 455] width 350 height 420
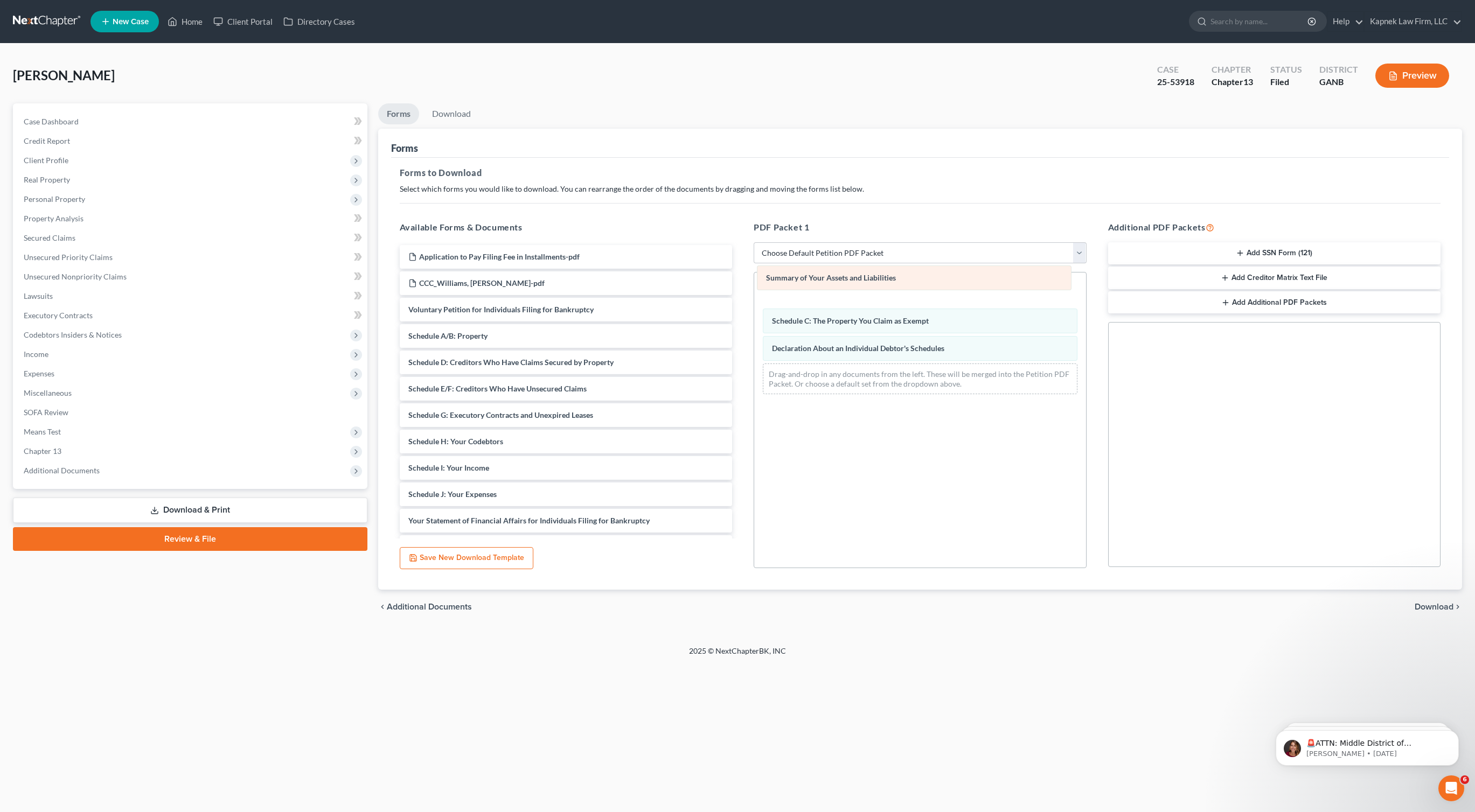
drag, startPoint x: 814, startPoint y: 359, endPoint x: 808, endPoint y: 287, distance: 72.2
click at [808, 287] on div "Summary of Your Assets and Liabilities Summary of Your Assets and Liabilities S…" at bounding box center [920, 338] width 332 height 130
click at [1428, 604] on span "Download" at bounding box center [1434, 606] width 39 height 9
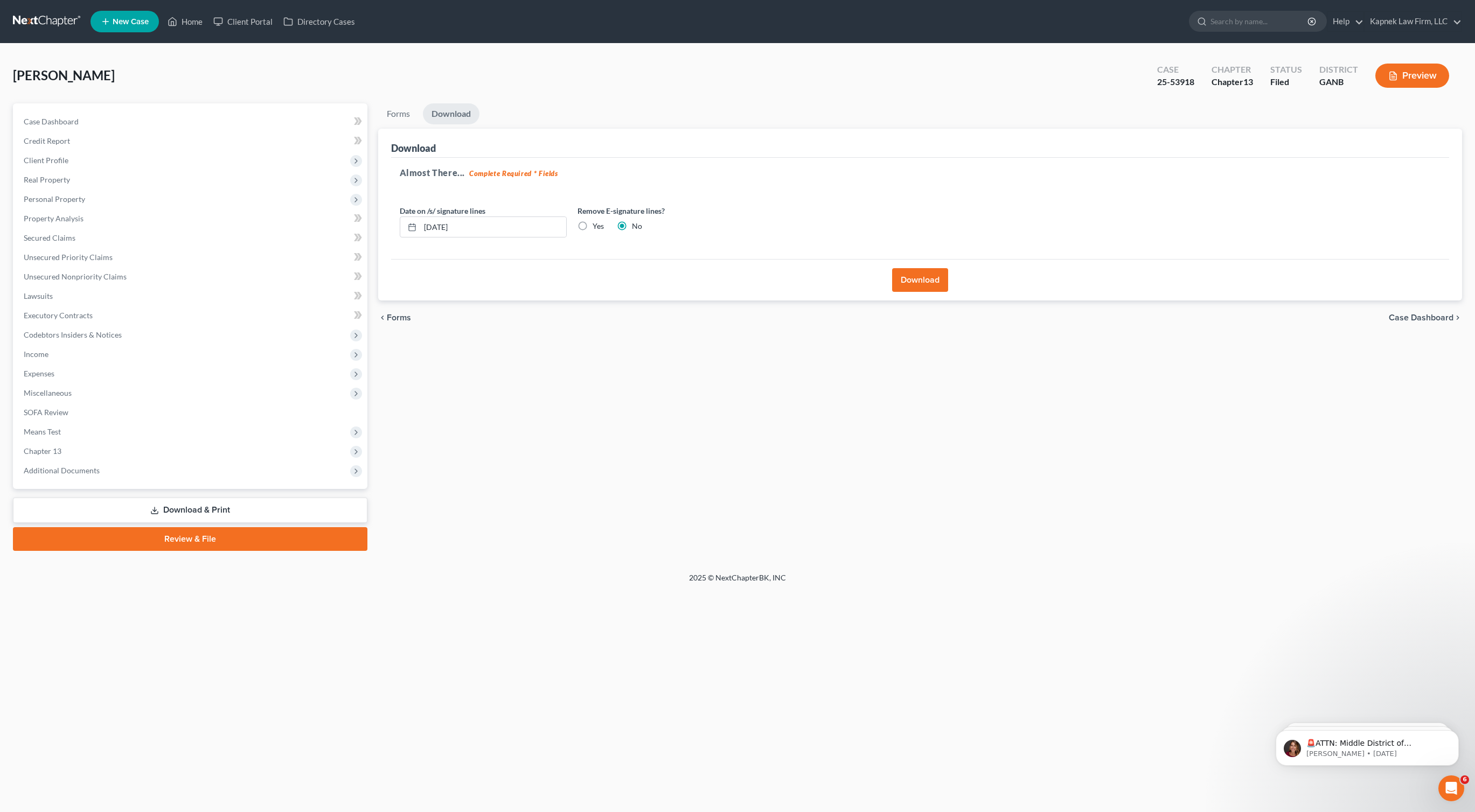
click at [930, 290] on button "Download" at bounding box center [920, 280] width 56 height 24
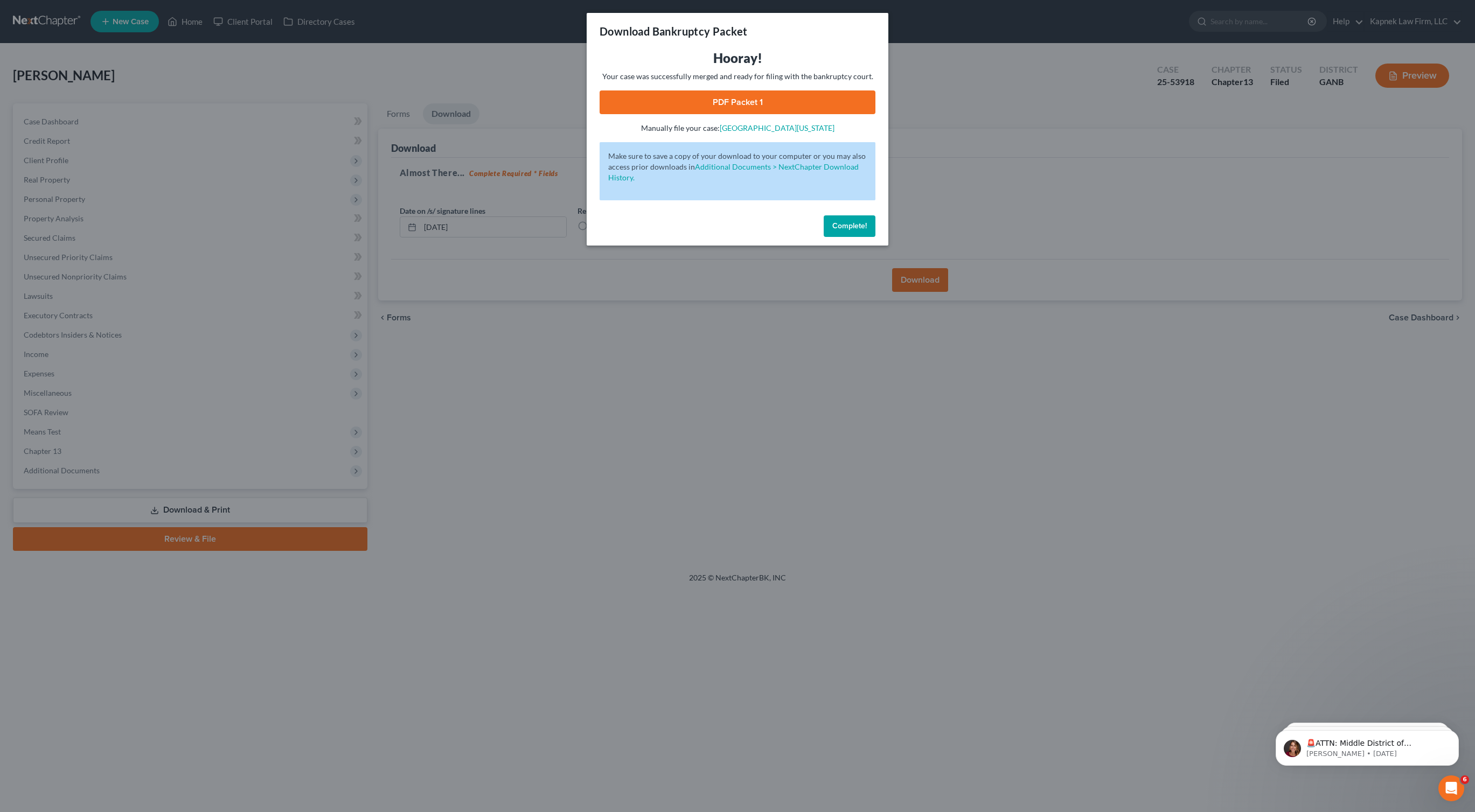
click at [803, 102] on link "PDF Packet 1" at bounding box center [738, 102] width 276 height 24
click at [850, 221] on span "Complete!" at bounding box center [850, 226] width 35 height 9
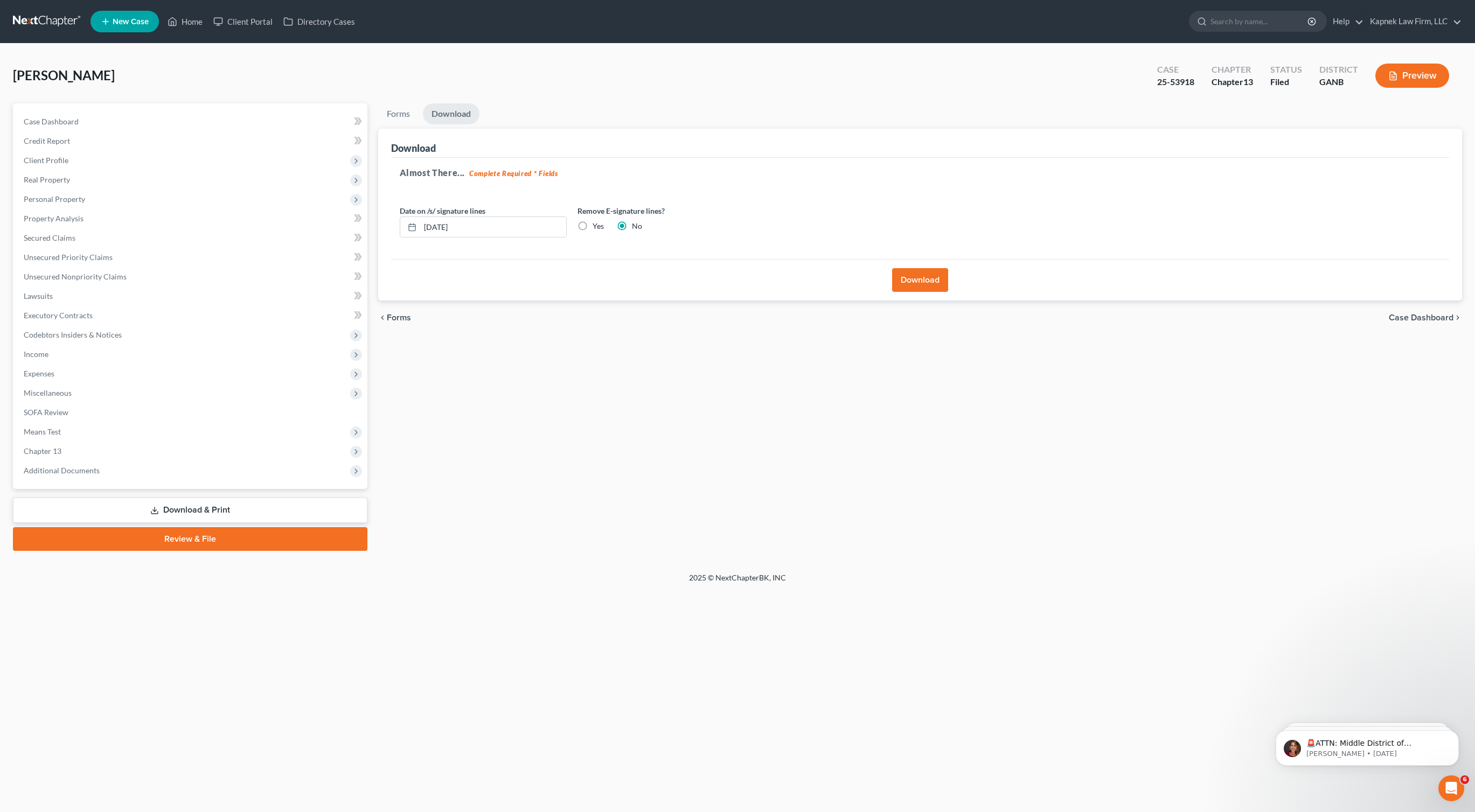
click at [1161, 78] on div "25-53918" at bounding box center [1176, 82] width 37 height 12
copy div "25-53918"
